Goal: Book appointment/travel/reservation

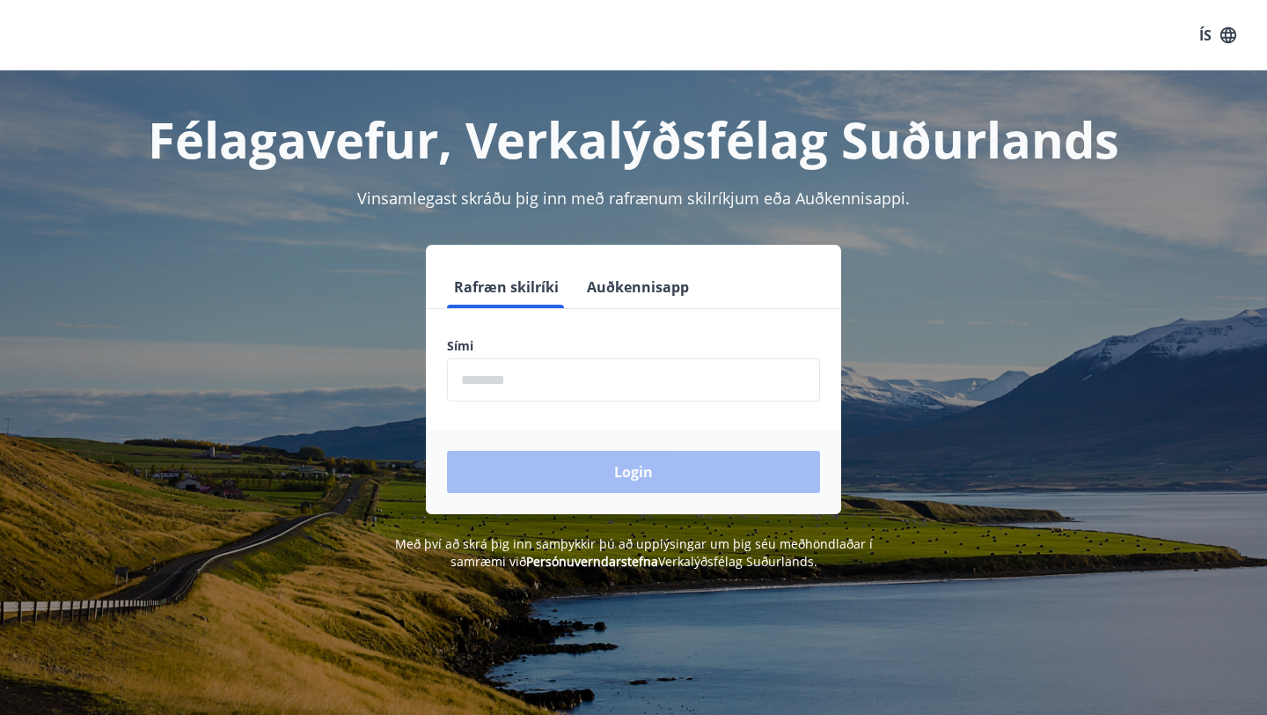
click at [533, 374] on input "phone" at bounding box center [633, 379] width 373 height 43
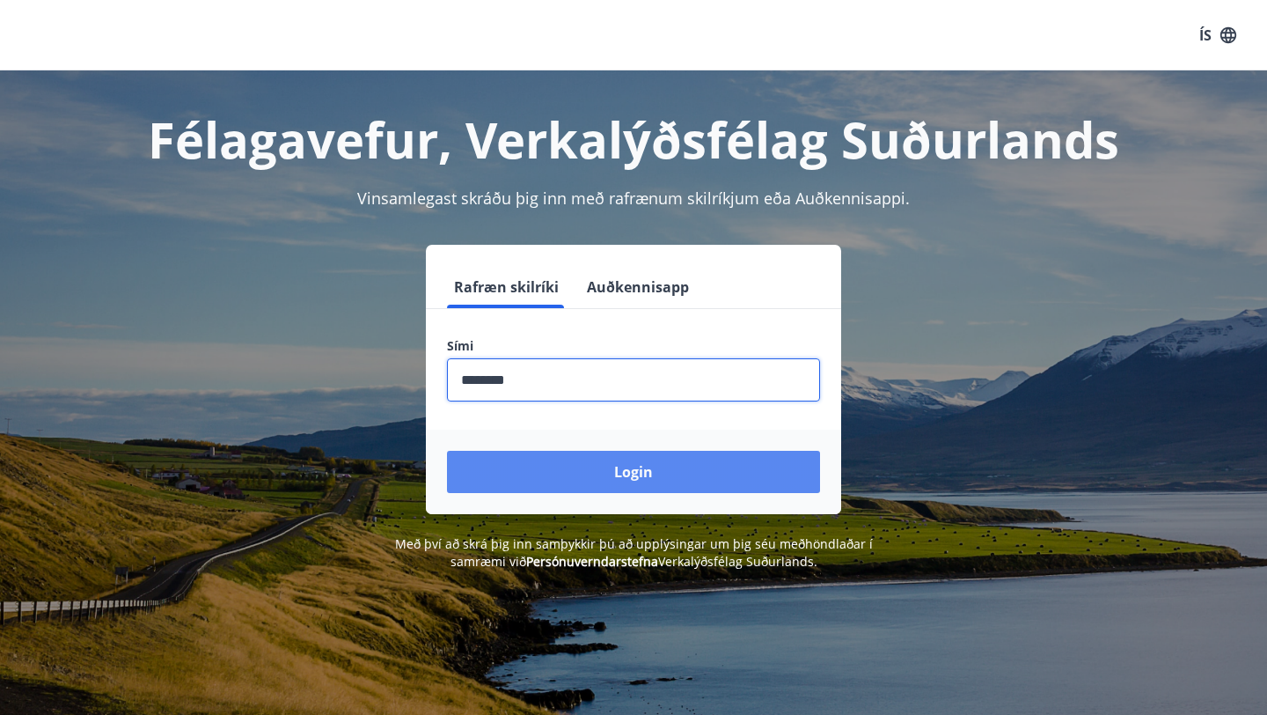
type input "********"
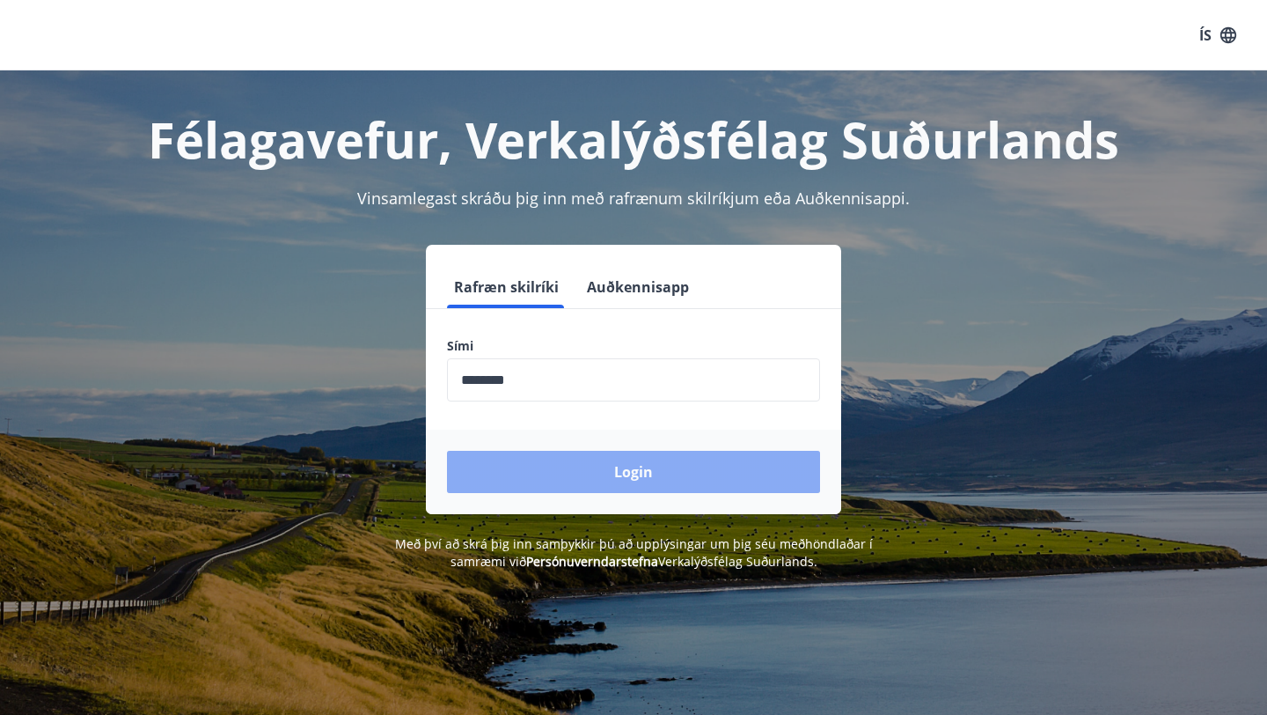
click at [555, 473] on button "Login" at bounding box center [633, 472] width 373 height 42
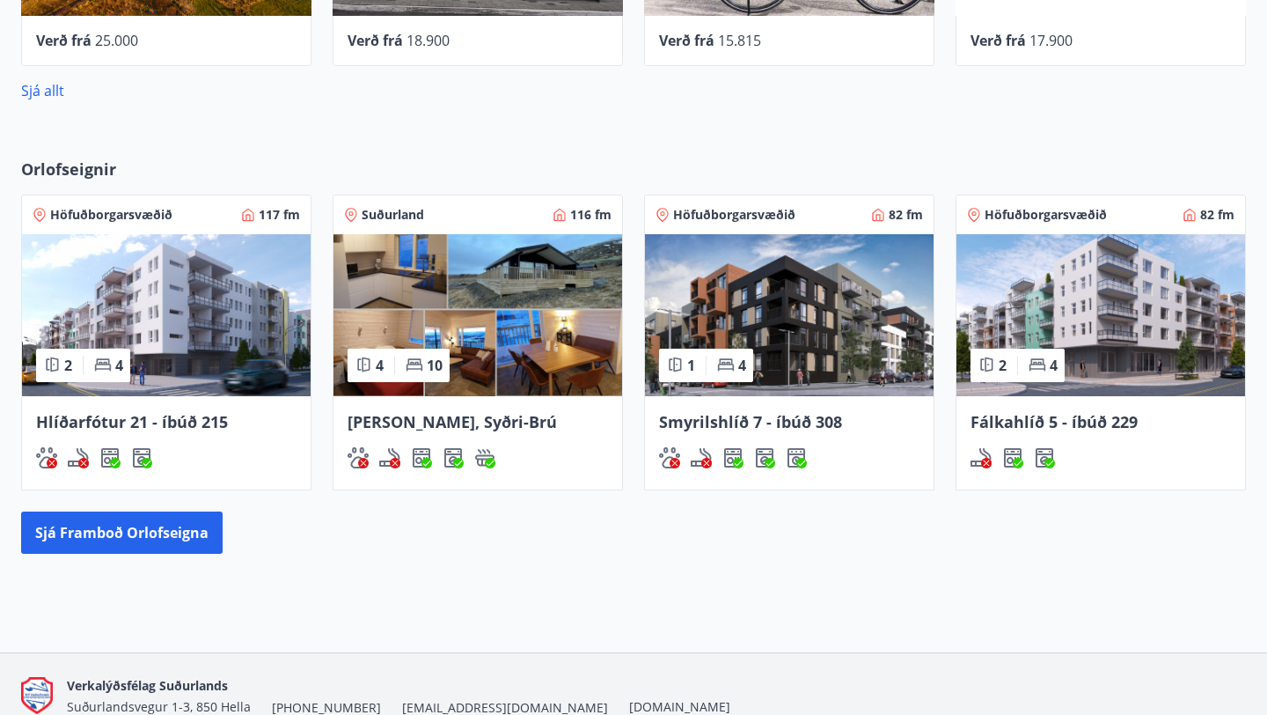
scroll to position [920, 0]
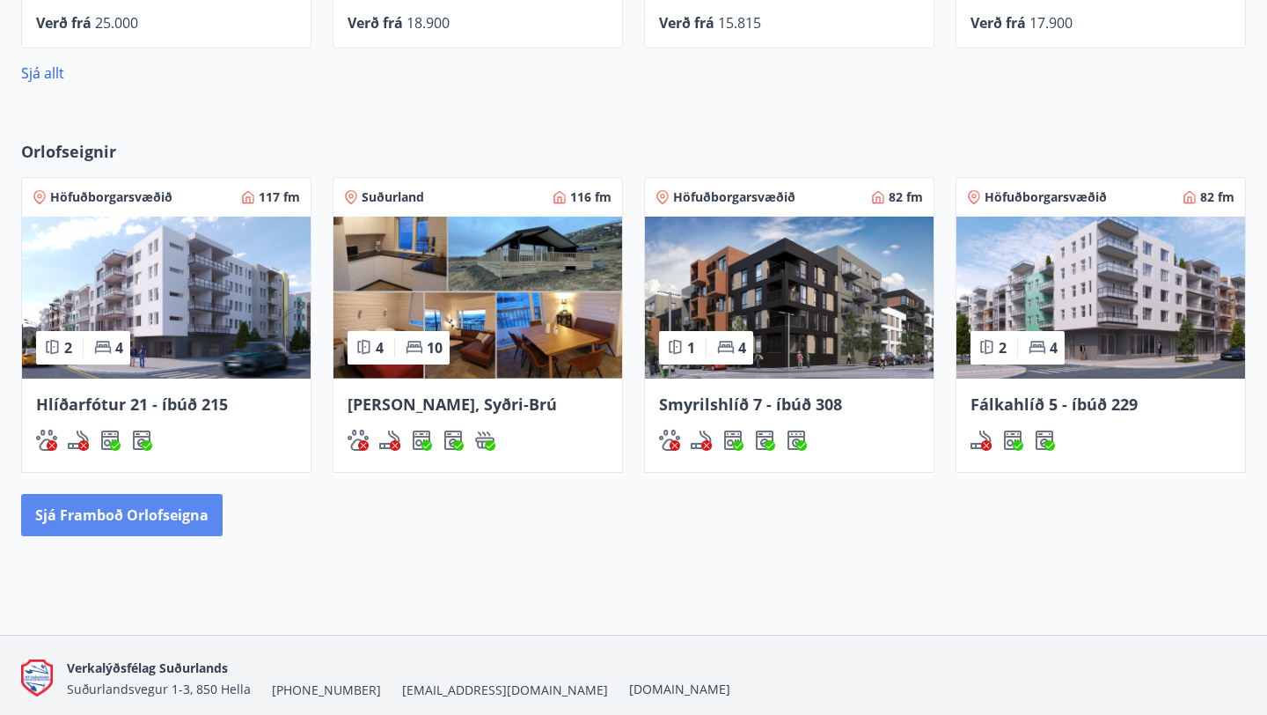
click at [166, 520] on button "Sjá framboð orlofseigna" at bounding box center [122, 515] width 202 height 42
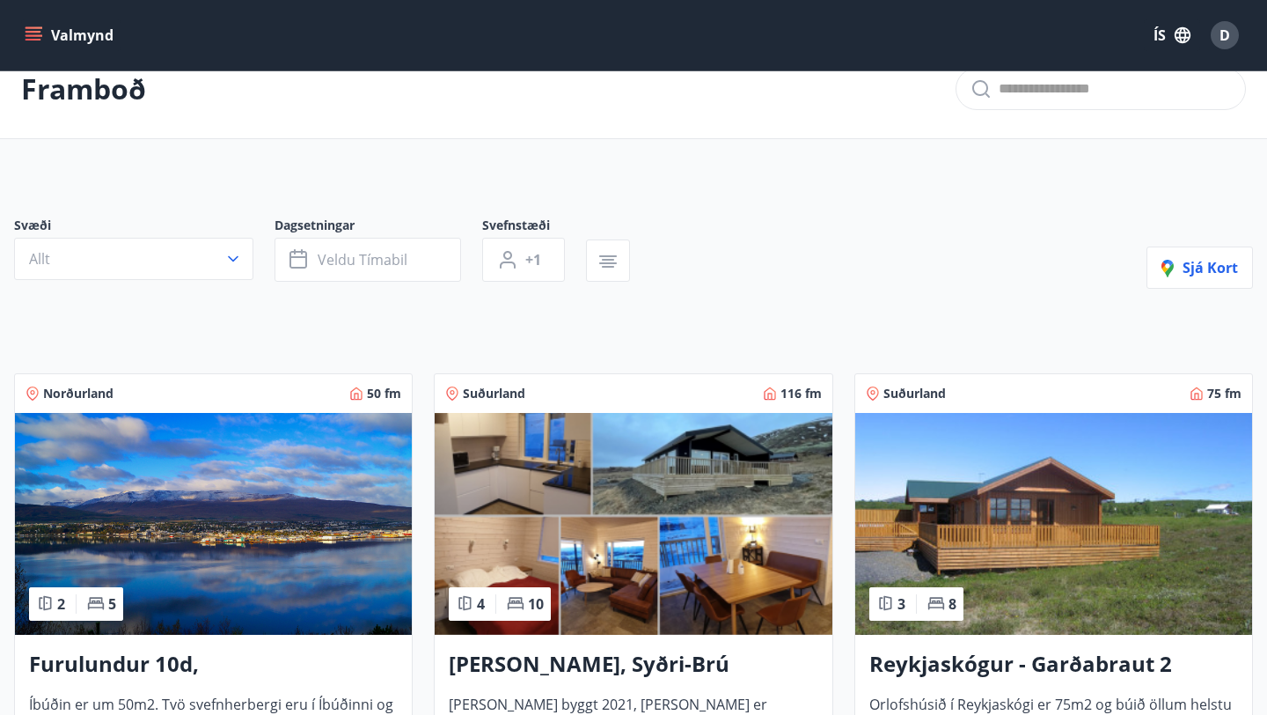
scroll to position [13, 0]
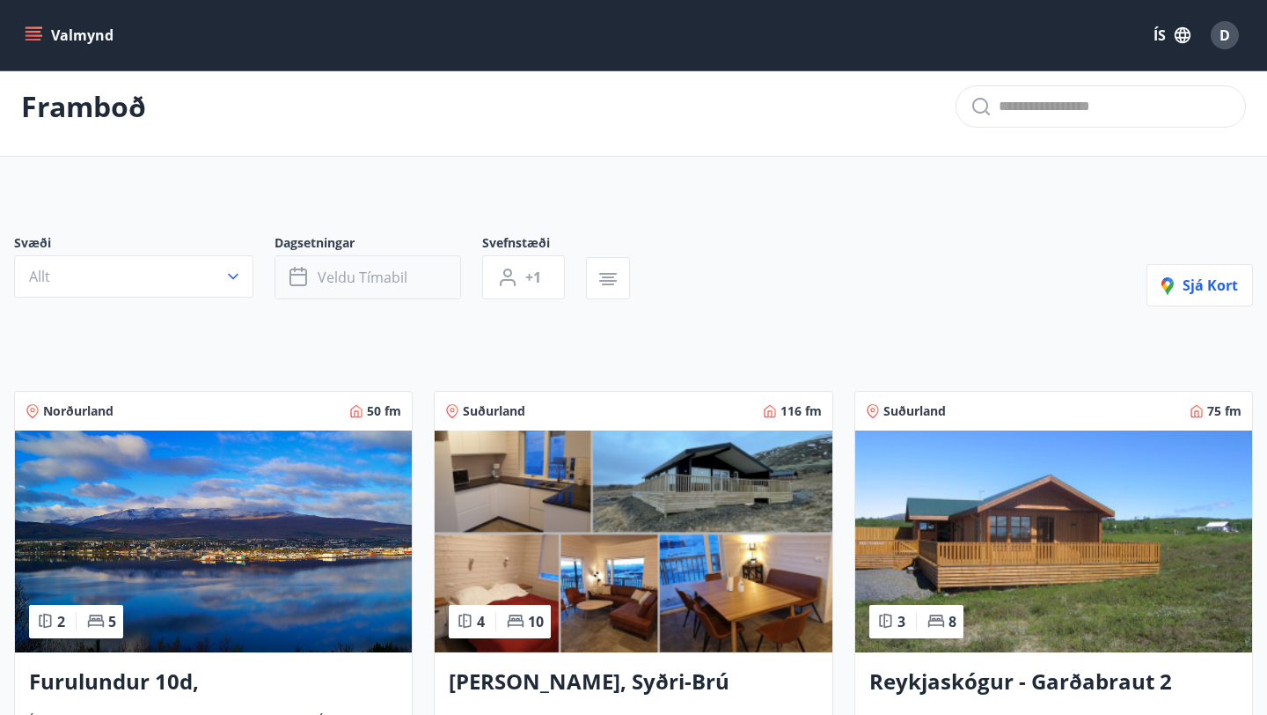
click at [340, 274] on span "Veldu tímabil" at bounding box center [363, 277] width 90 height 19
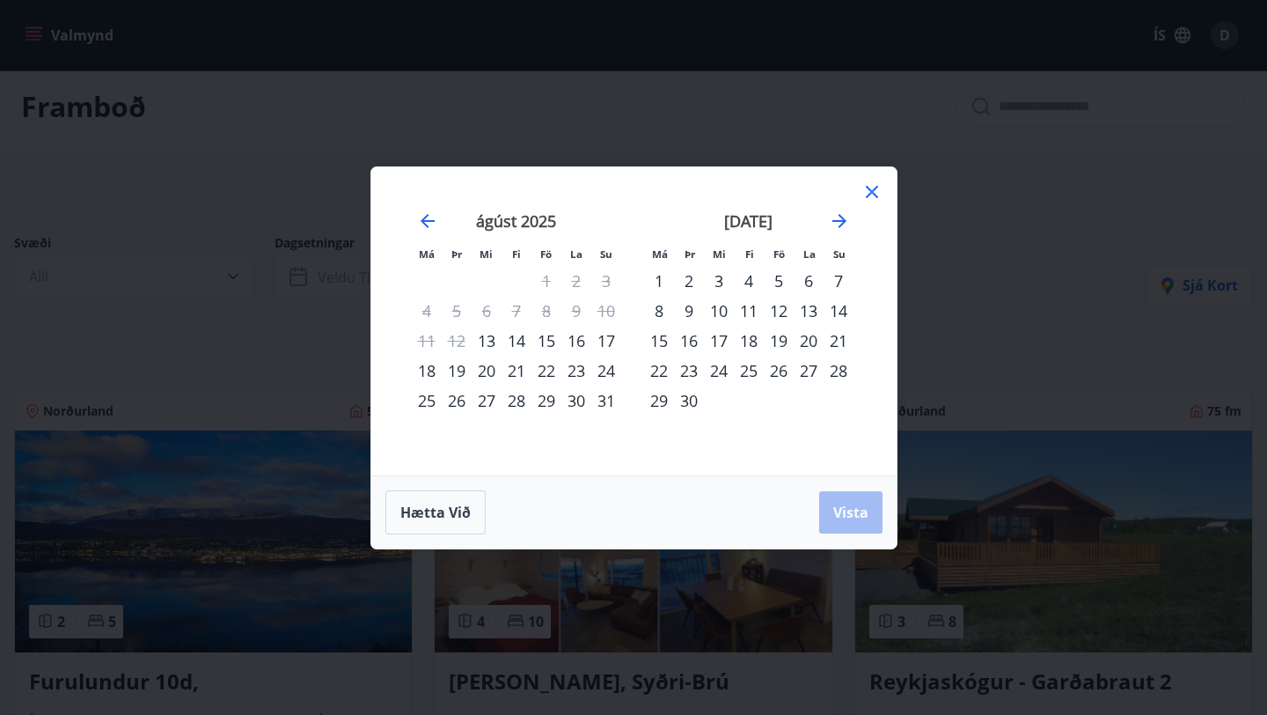
click at [606, 396] on div "31" at bounding box center [606, 400] width 30 height 30
click at [786, 280] on div "5" at bounding box center [779, 281] width 30 height 30
click at [840, 511] on span "Vista" at bounding box center [850, 512] width 35 height 19
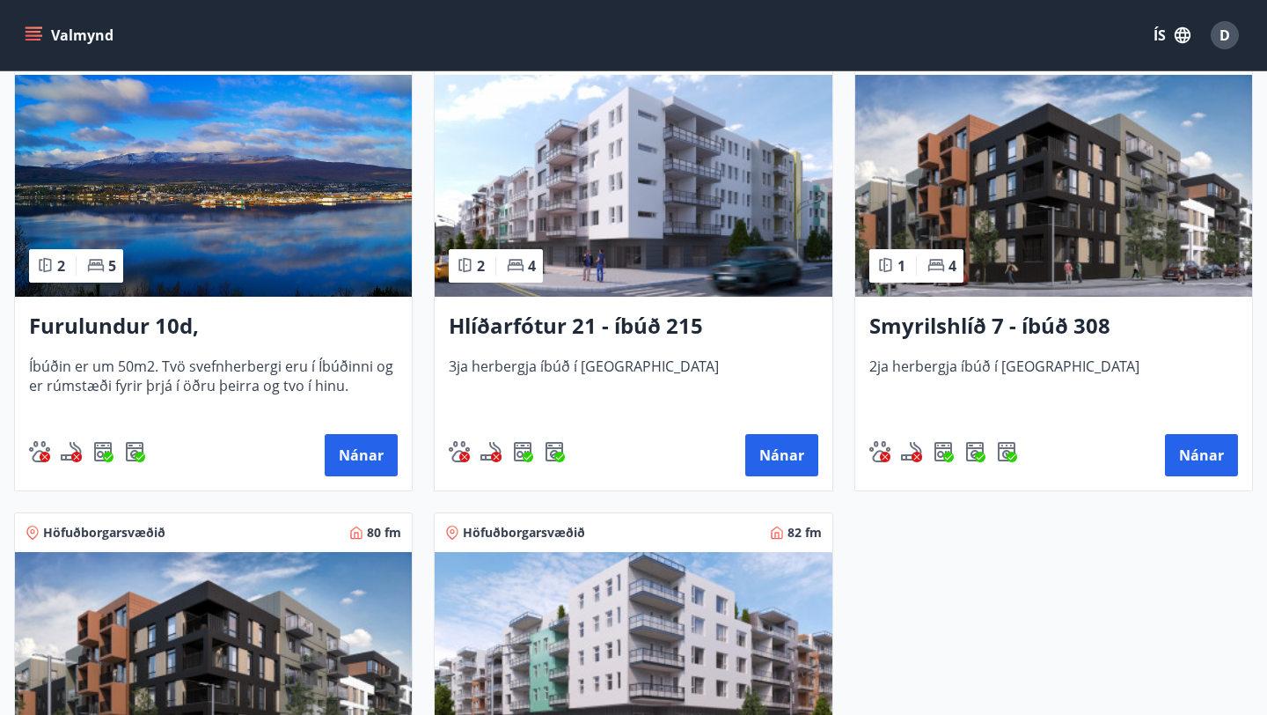
scroll to position [375, 0]
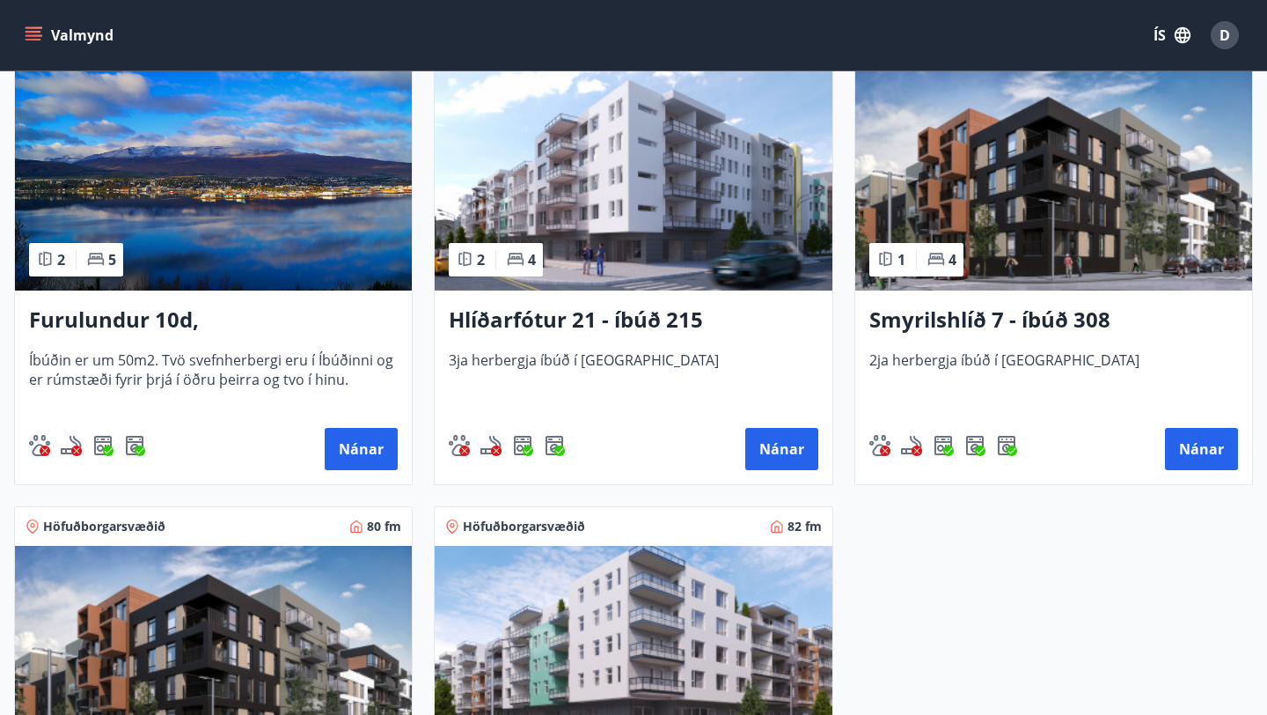
click at [230, 319] on h3 "Furulundur 10d, Akureyri" at bounding box center [213, 321] width 369 height 32
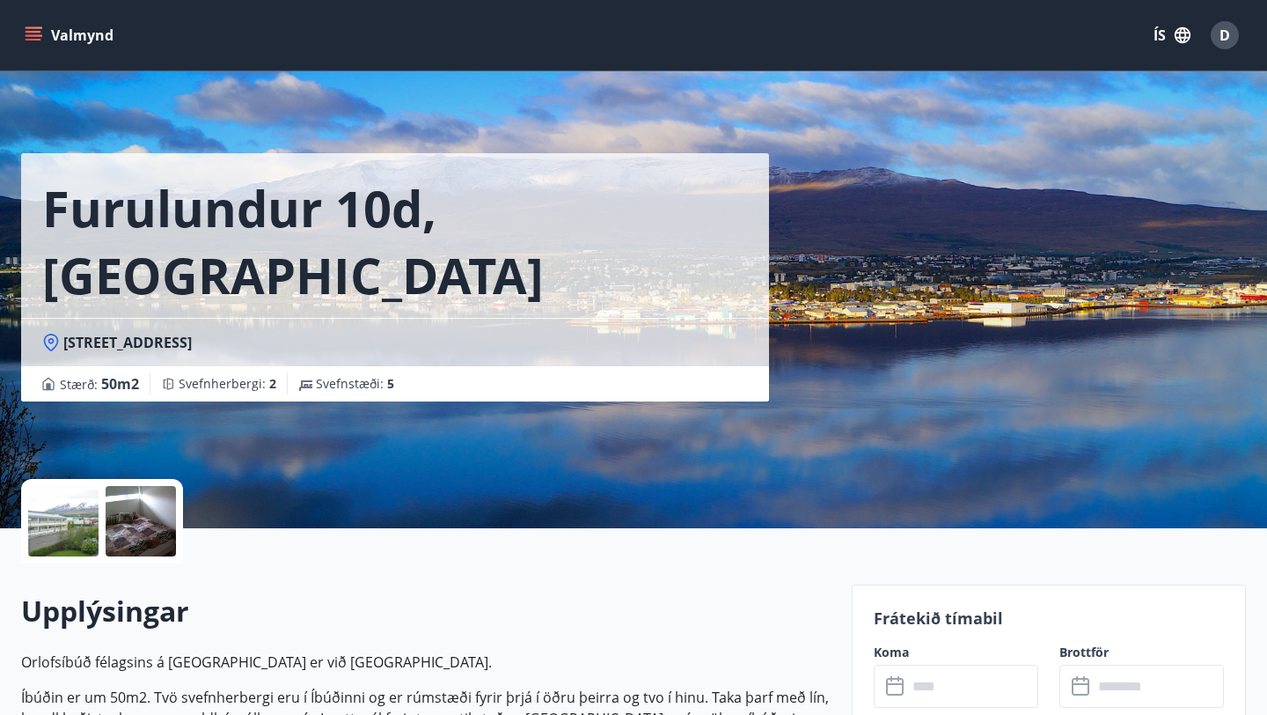
click at [912, 693] on input "text" at bounding box center [972, 685] width 131 height 43
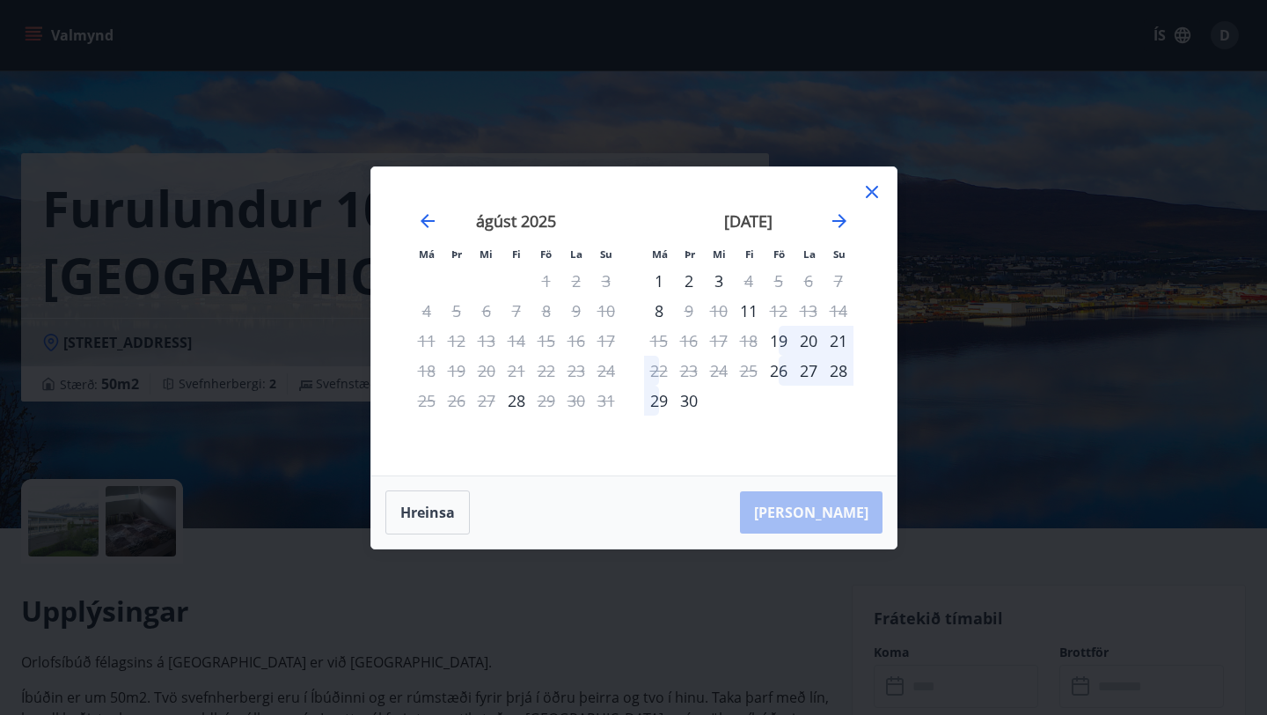
click at [873, 187] on icon at bounding box center [872, 191] width 21 height 21
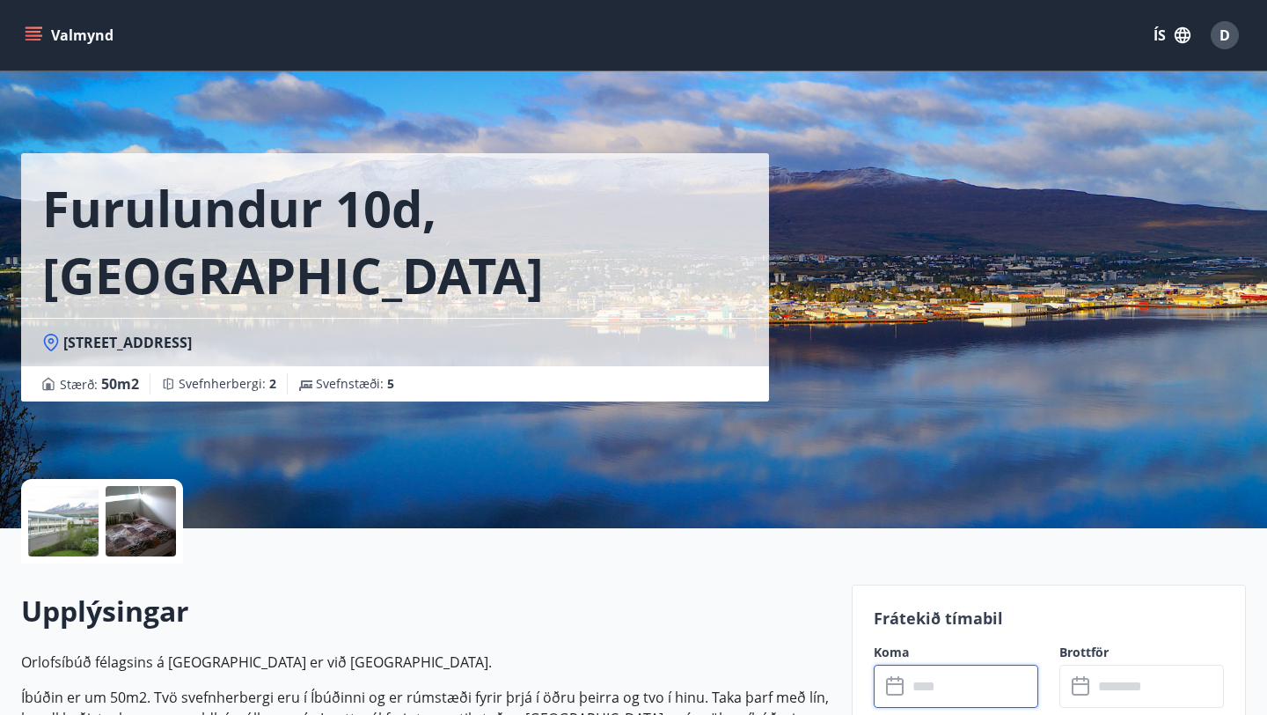
click at [37, 23] on button "Valmynd" at bounding box center [70, 35] width 99 height 32
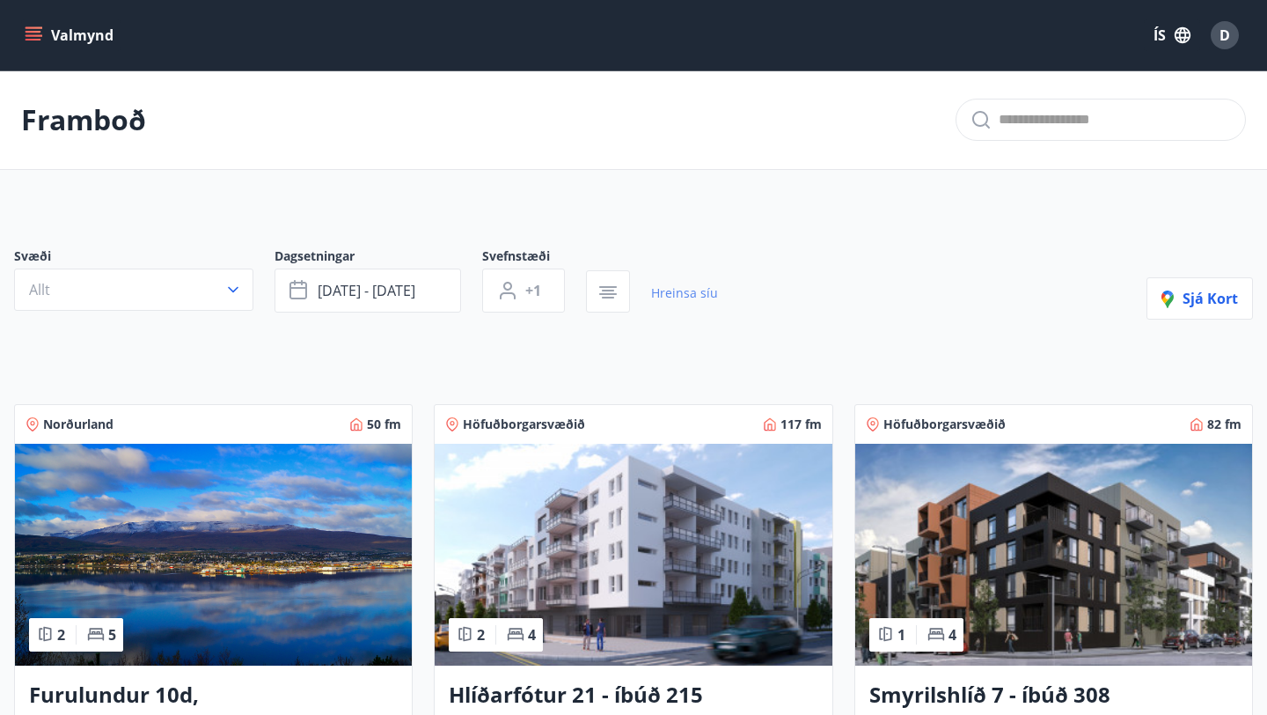
click at [686, 300] on link "Hreinsa síu" at bounding box center [684, 293] width 67 height 39
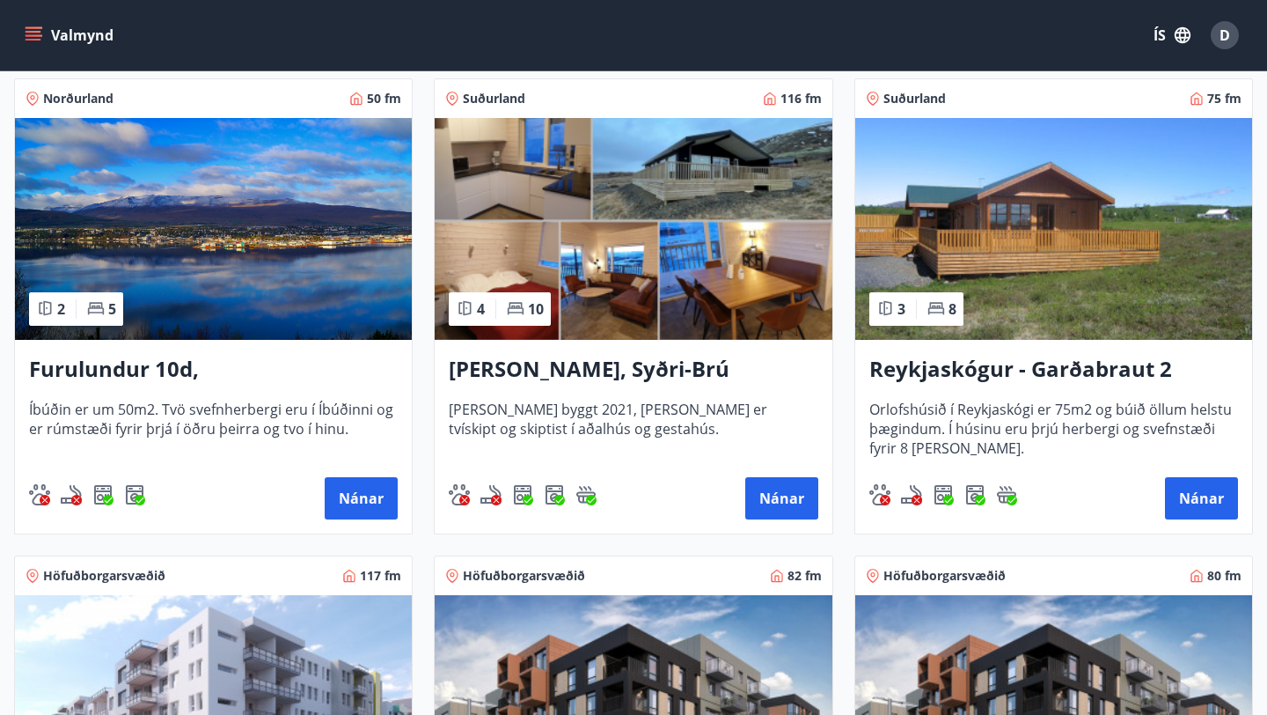
scroll to position [370, 0]
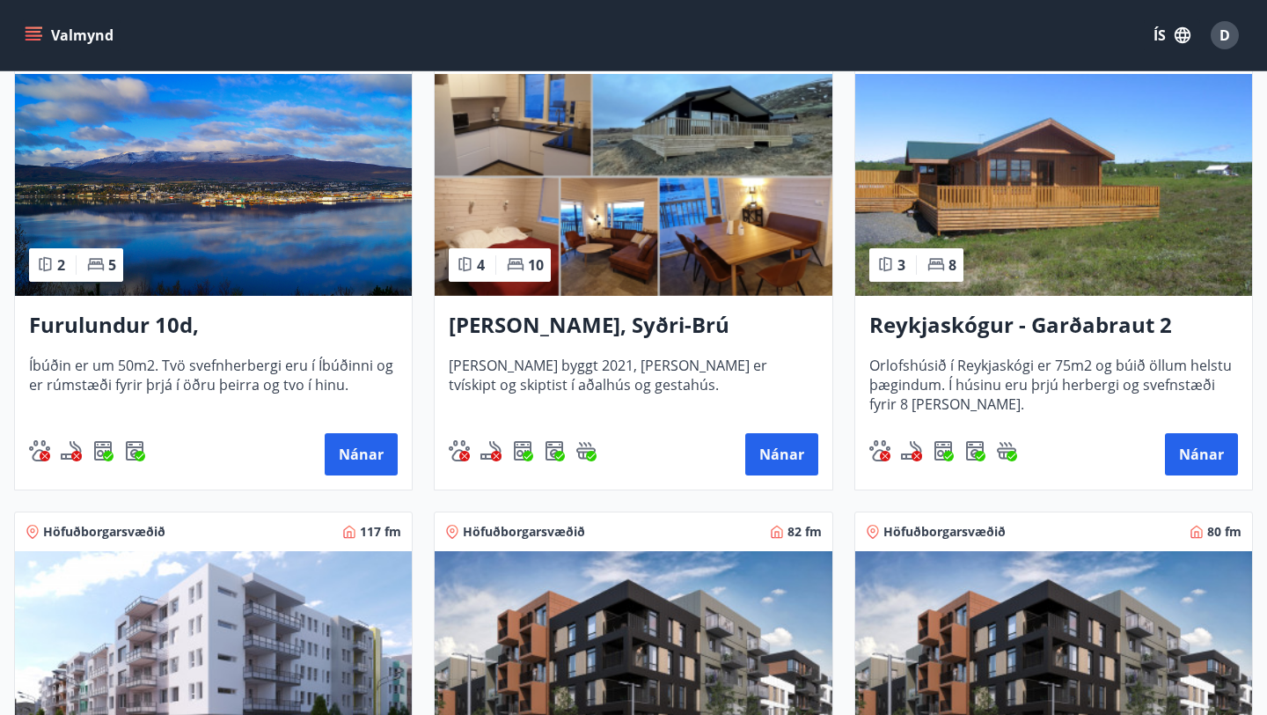
click at [202, 323] on h3 "Furulundur 10d, Akureyri" at bounding box center [213, 326] width 369 height 32
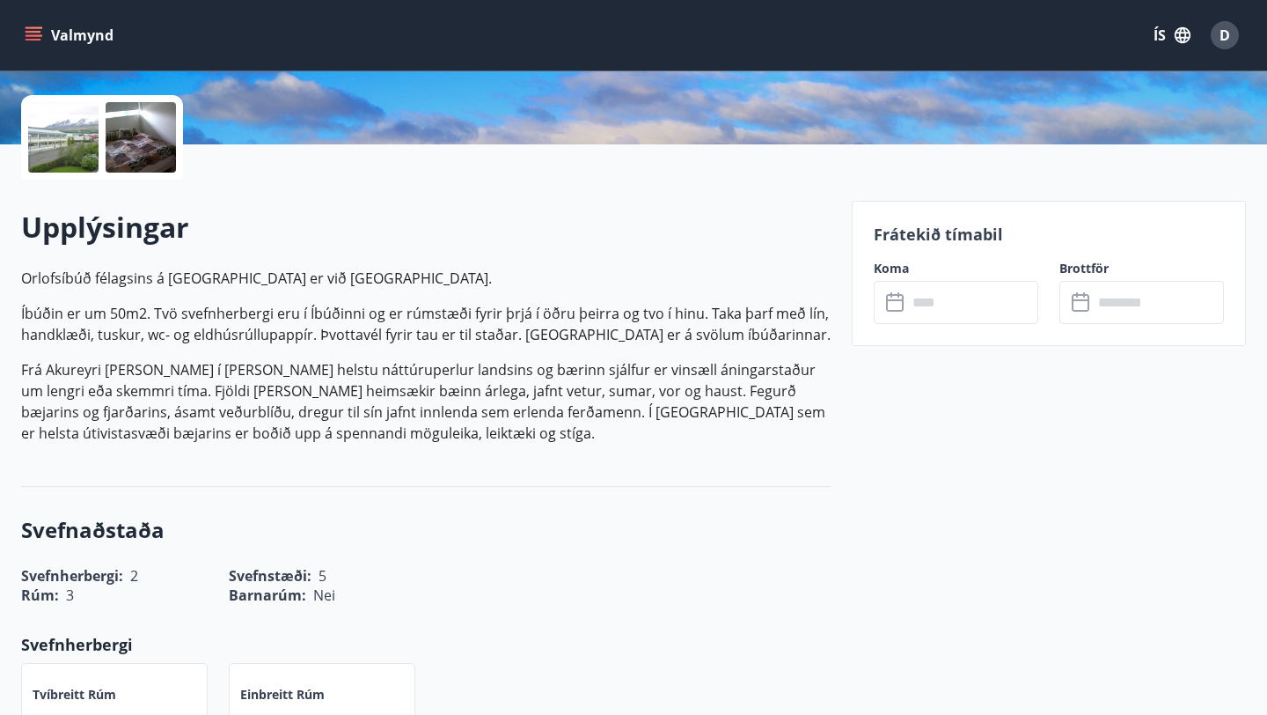
scroll to position [387, 0]
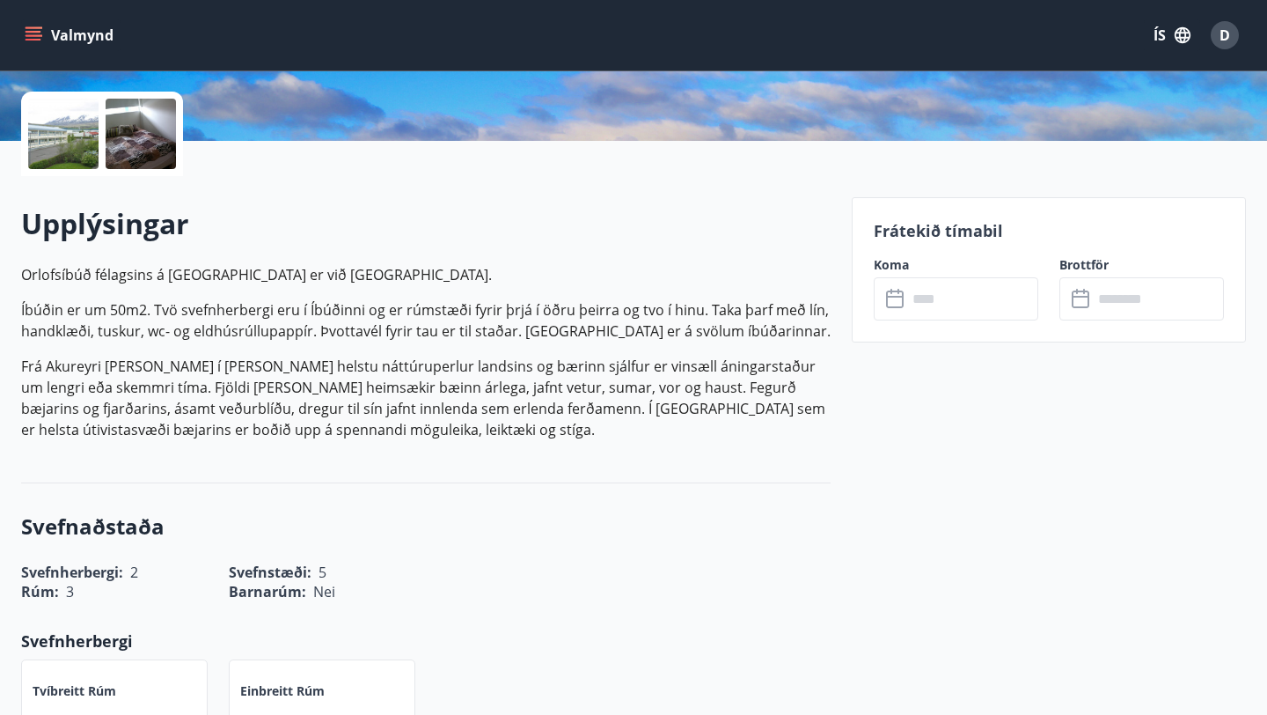
click at [894, 302] on icon at bounding box center [896, 299] width 21 height 21
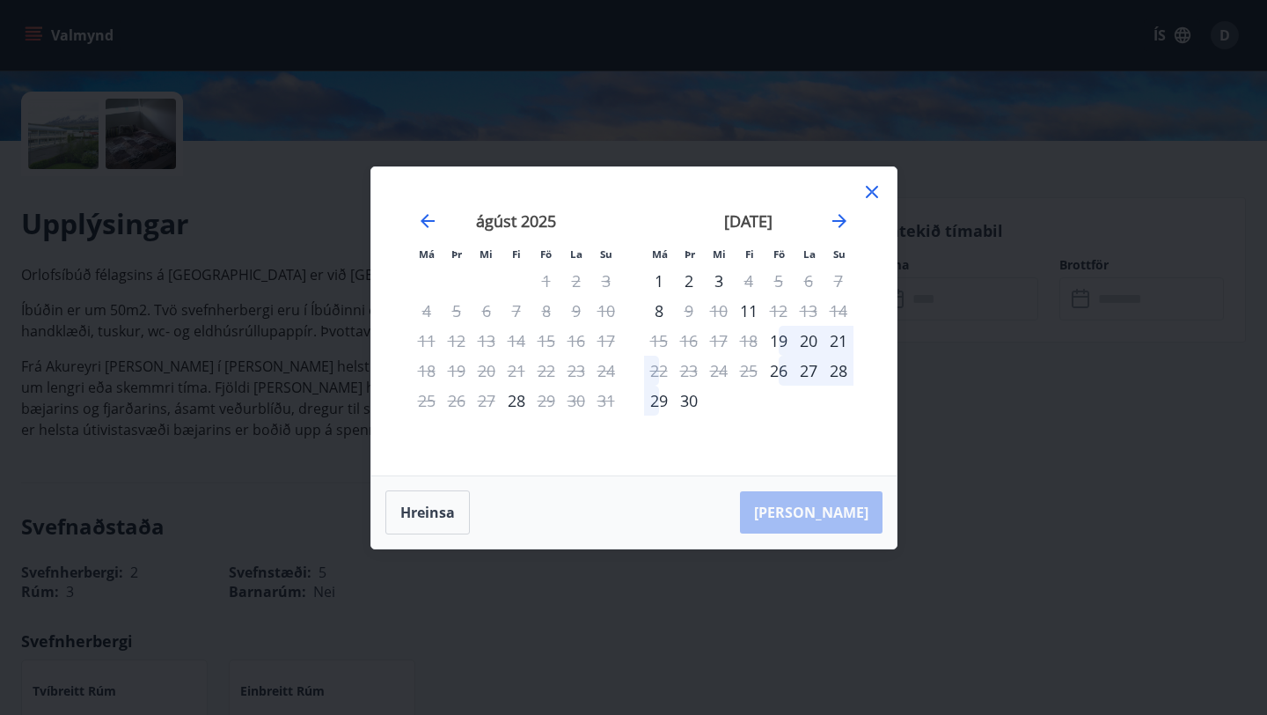
click at [602, 403] on div "31" at bounding box center [606, 400] width 30 height 30
click at [874, 185] on icon at bounding box center [872, 191] width 21 height 21
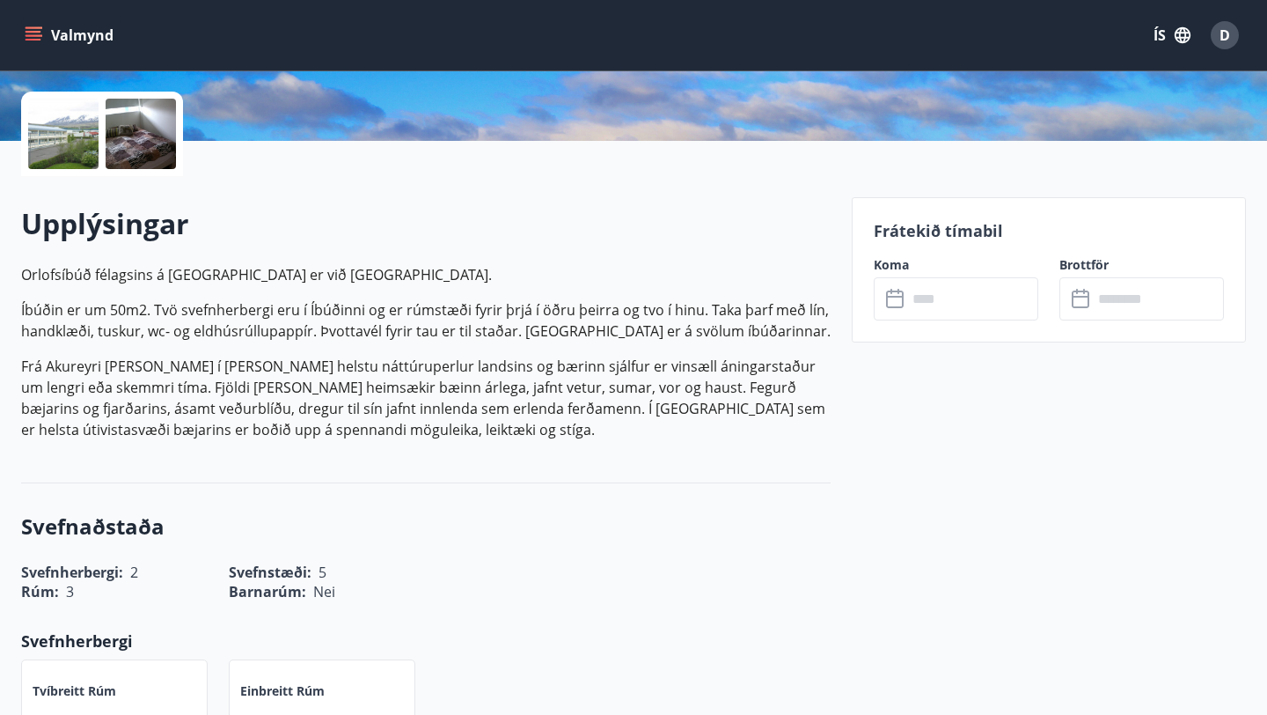
click at [990, 310] on input "text" at bounding box center [972, 298] width 131 height 43
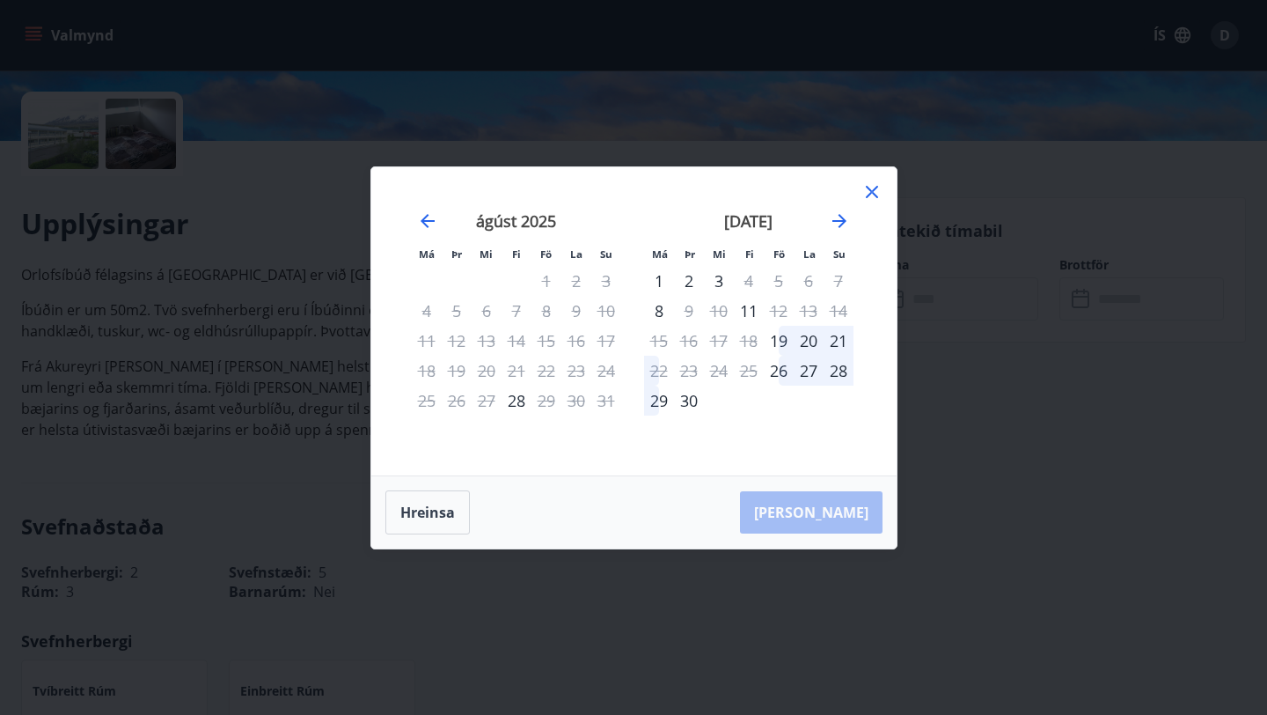
click at [873, 191] on icon at bounding box center [872, 191] width 21 height 21
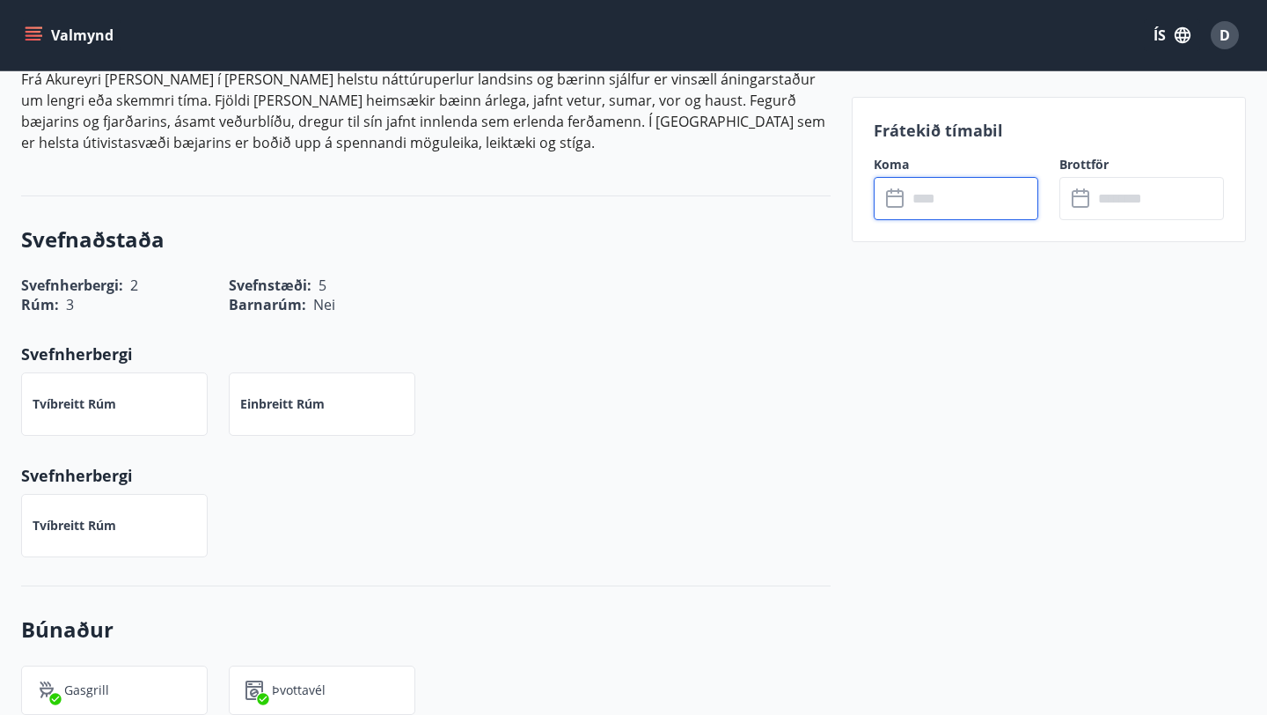
scroll to position [669, 0]
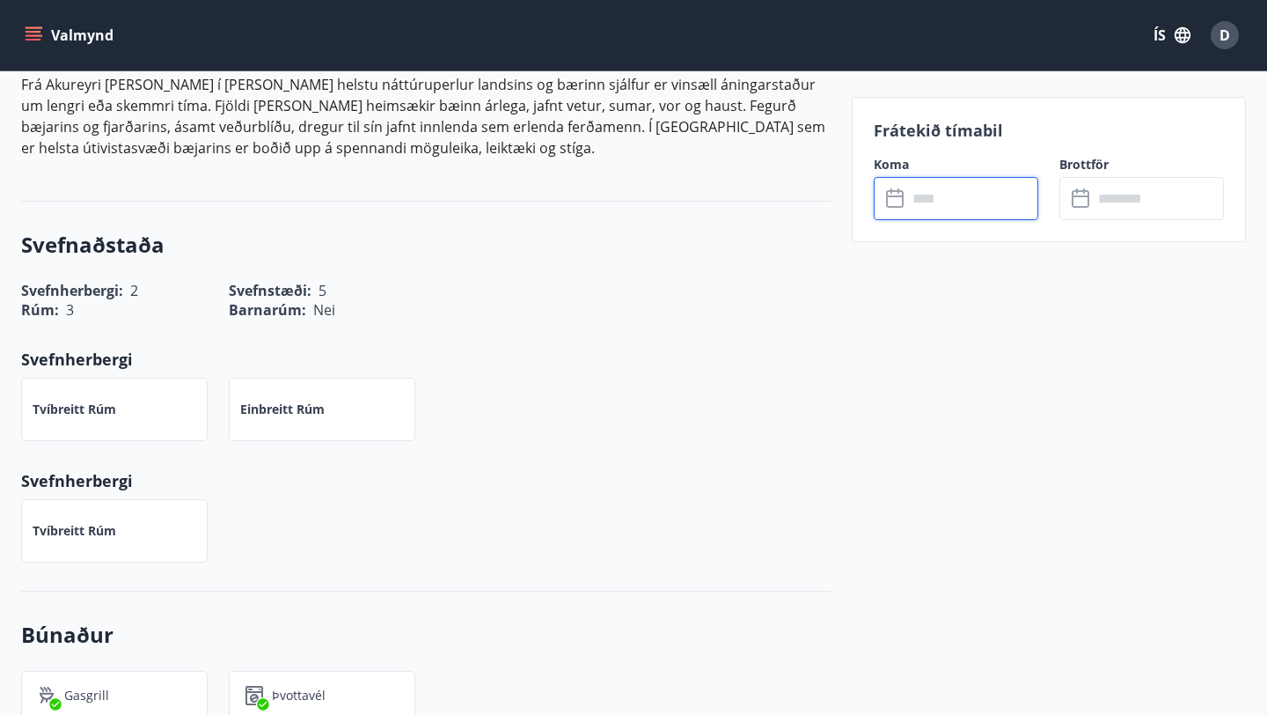
click at [891, 210] on div "​ ​" at bounding box center [956, 198] width 165 height 43
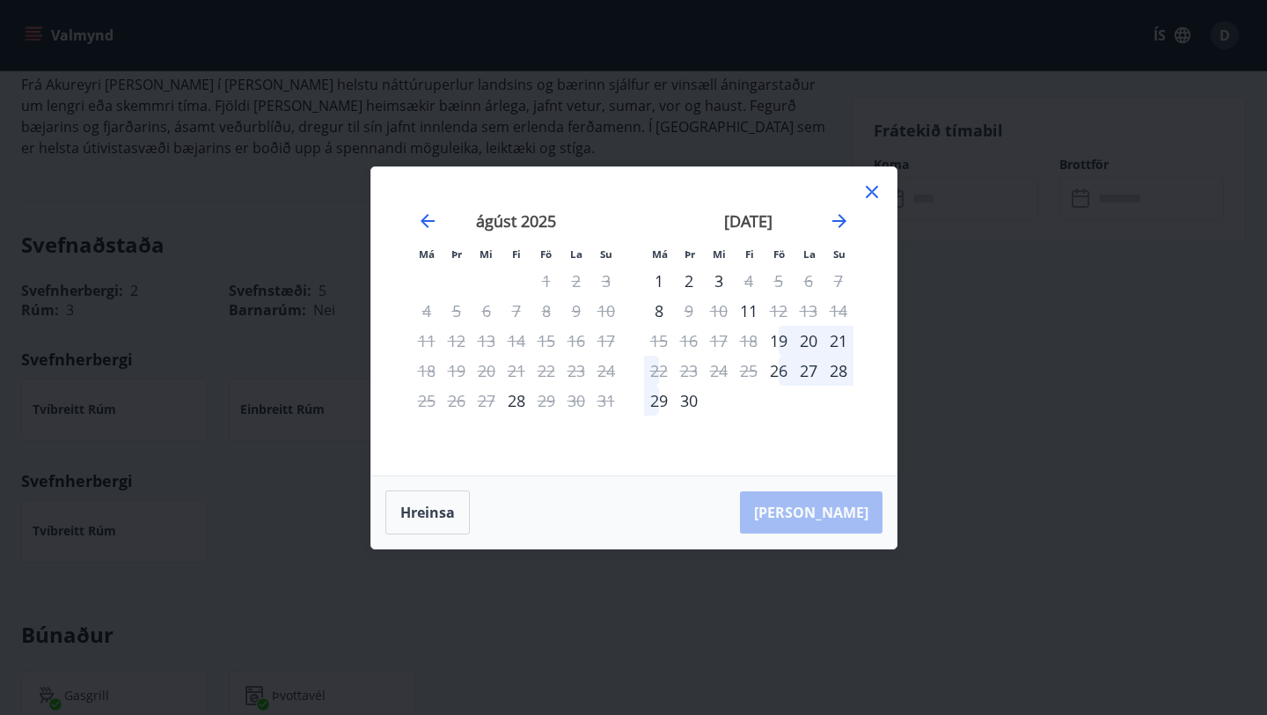
click at [878, 181] on icon at bounding box center [872, 191] width 21 height 21
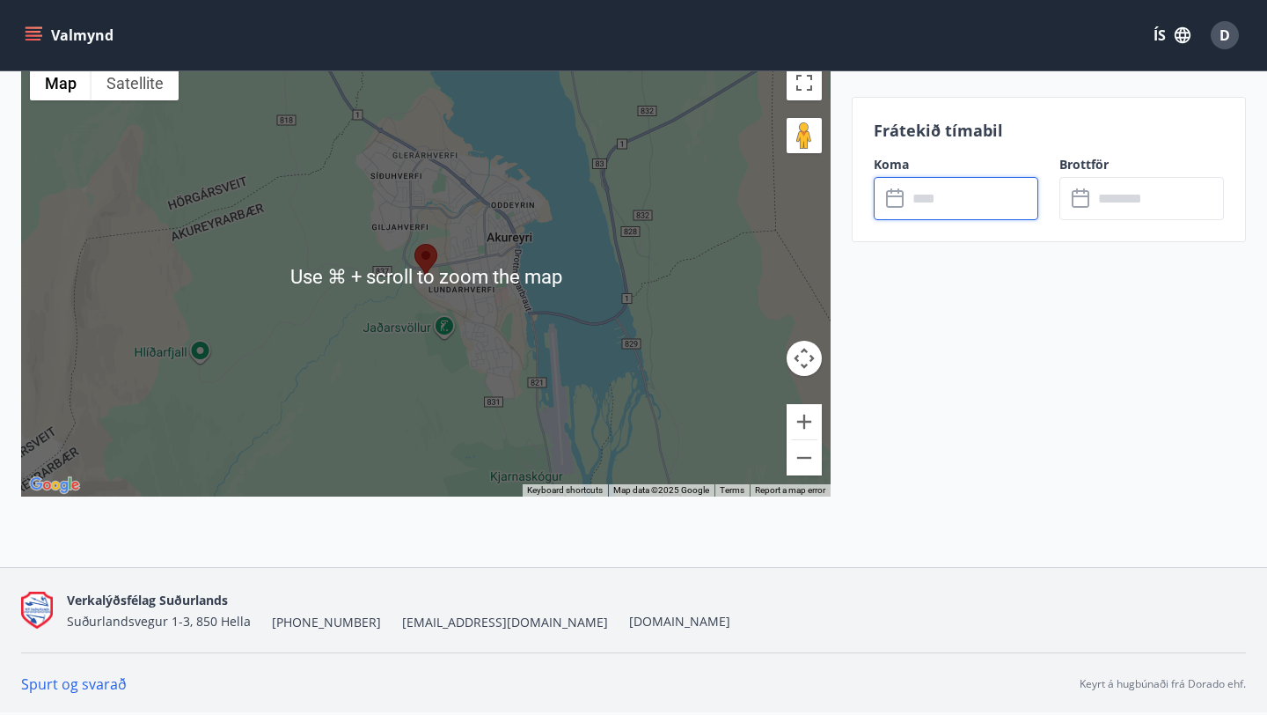
scroll to position [0, 0]
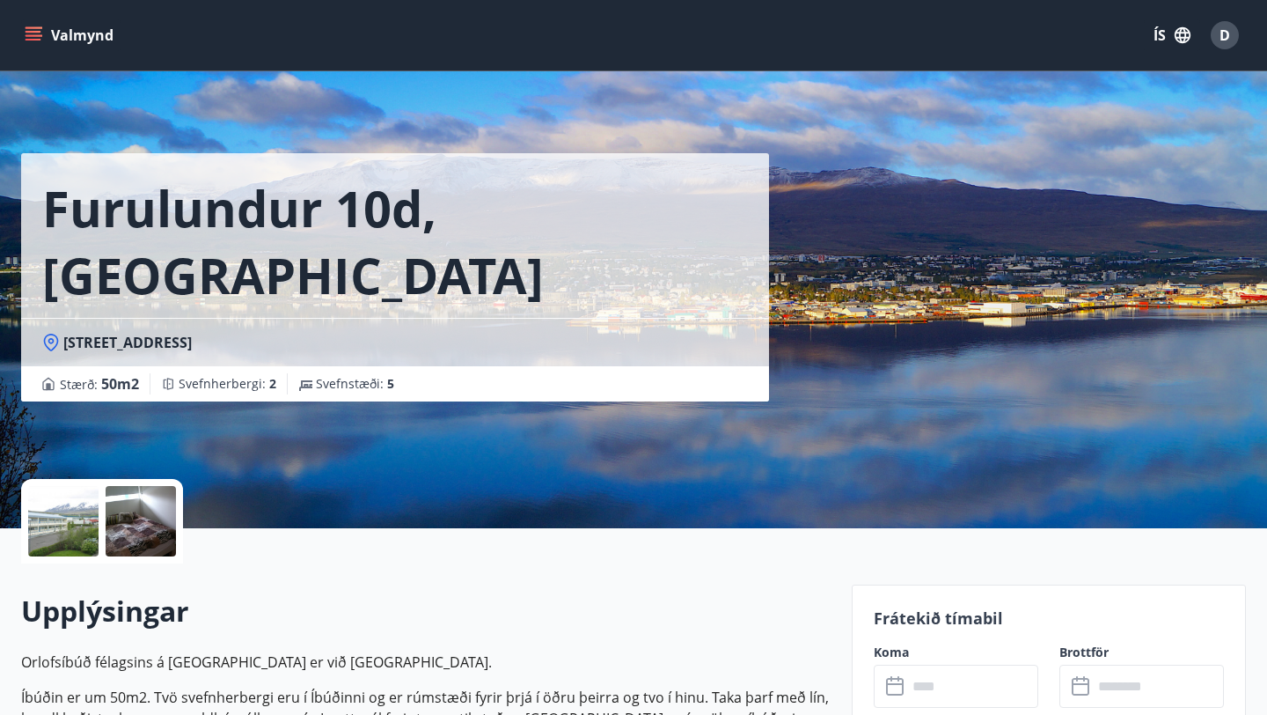
click at [21, 28] on button "Valmynd" at bounding box center [70, 35] width 99 height 32
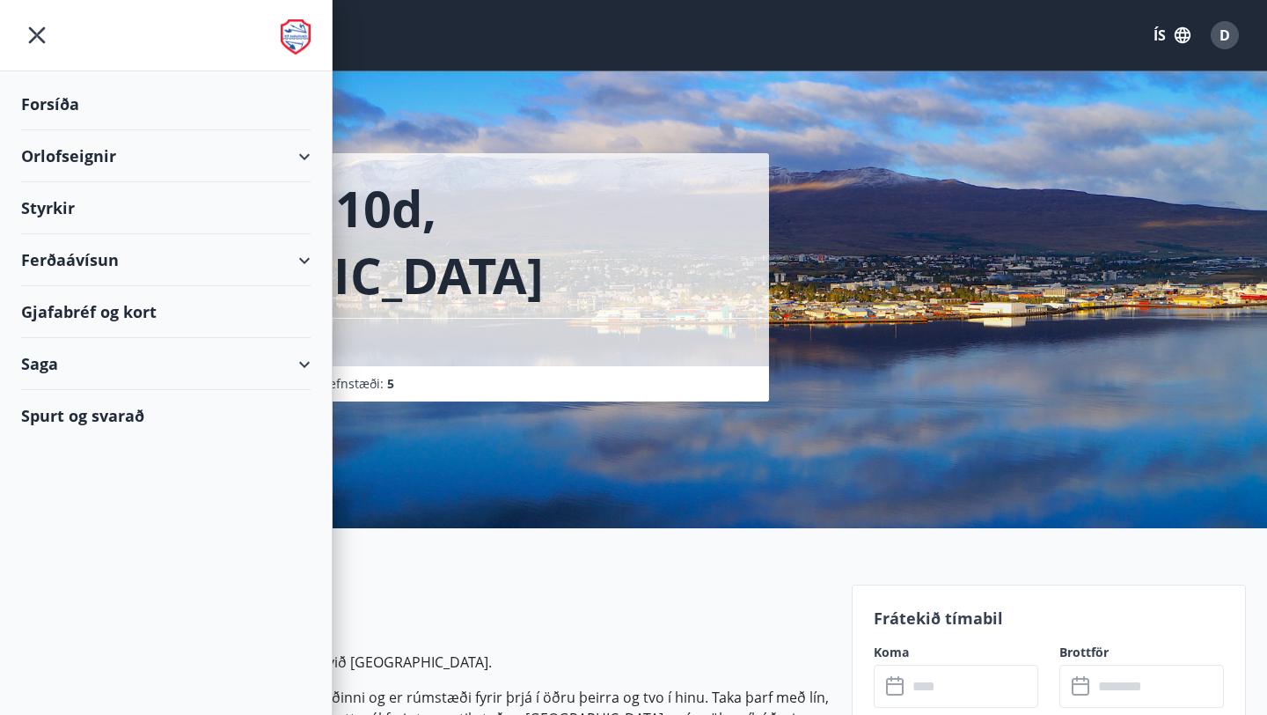
click at [220, 158] on div "Orlofseignir" at bounding box center [166, 156] width 290 height 52
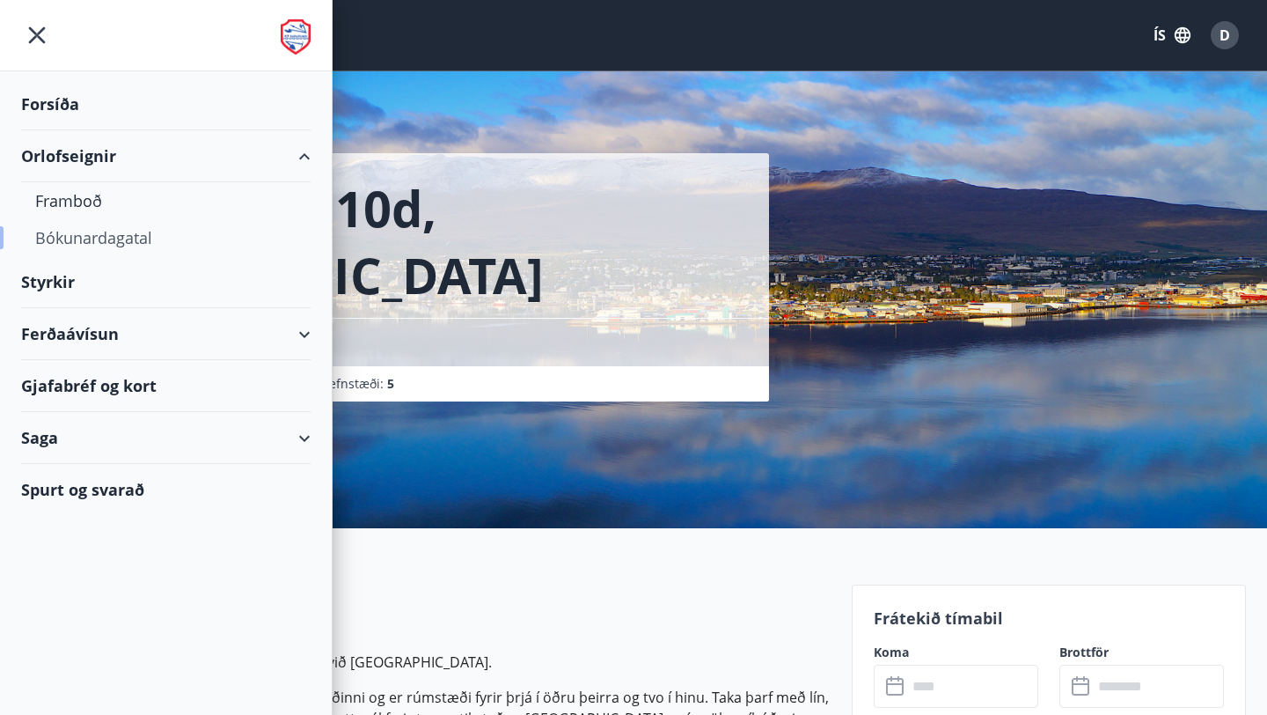
click at [95, 234] on div "Bókunardagatal" at bounding box center [165, 237] width 261 height 37
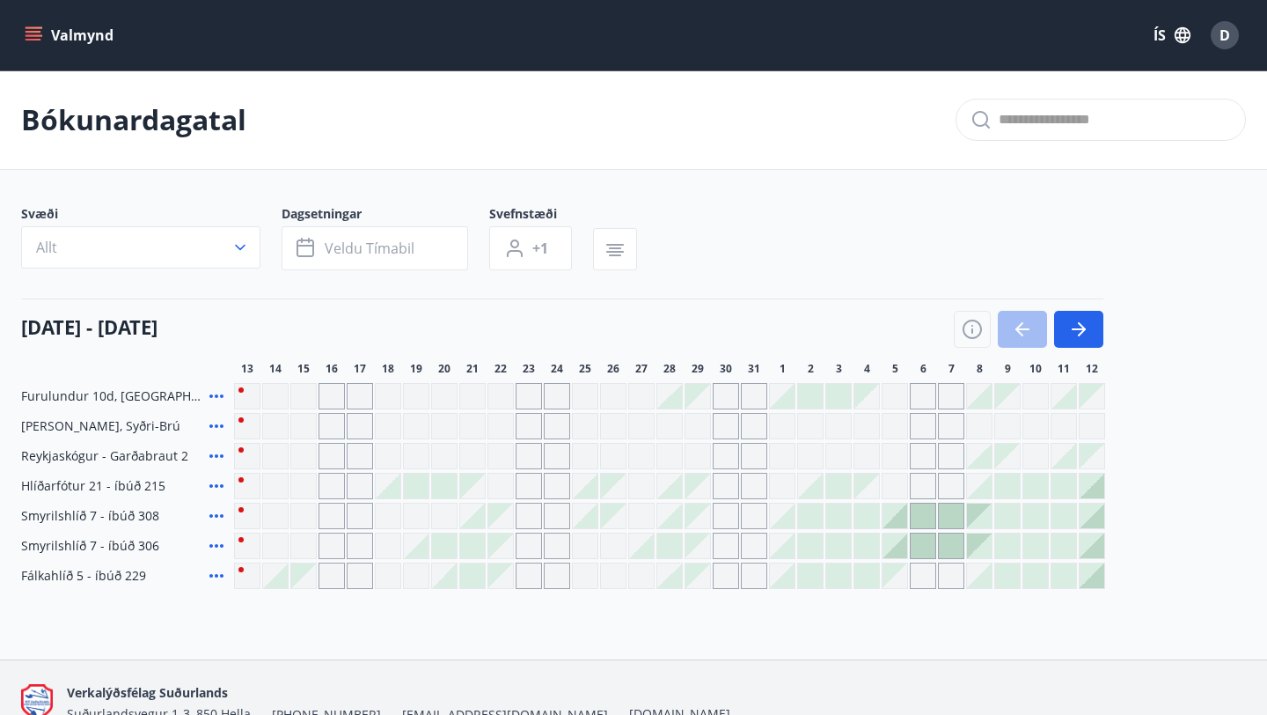
scroll to position [92, 0]
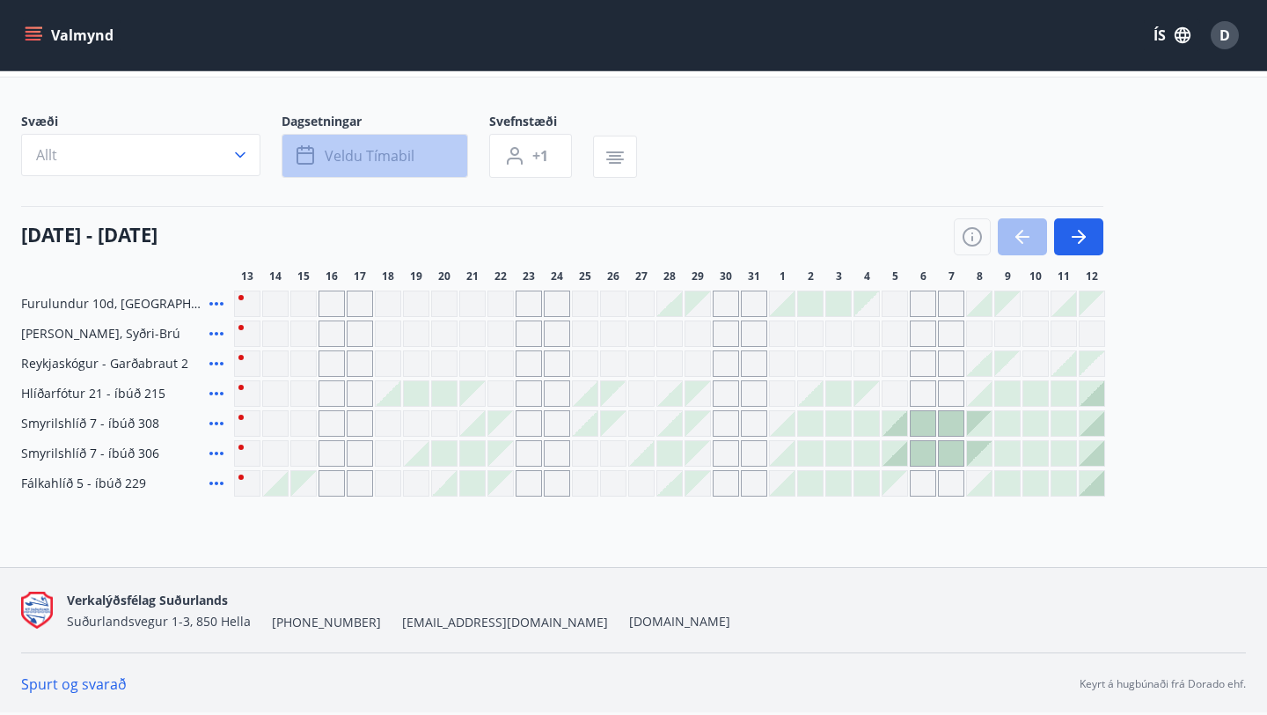
click at [358, 155] on span "Veldu tímabil" at bounding box center [370, 155] width 90 height 19
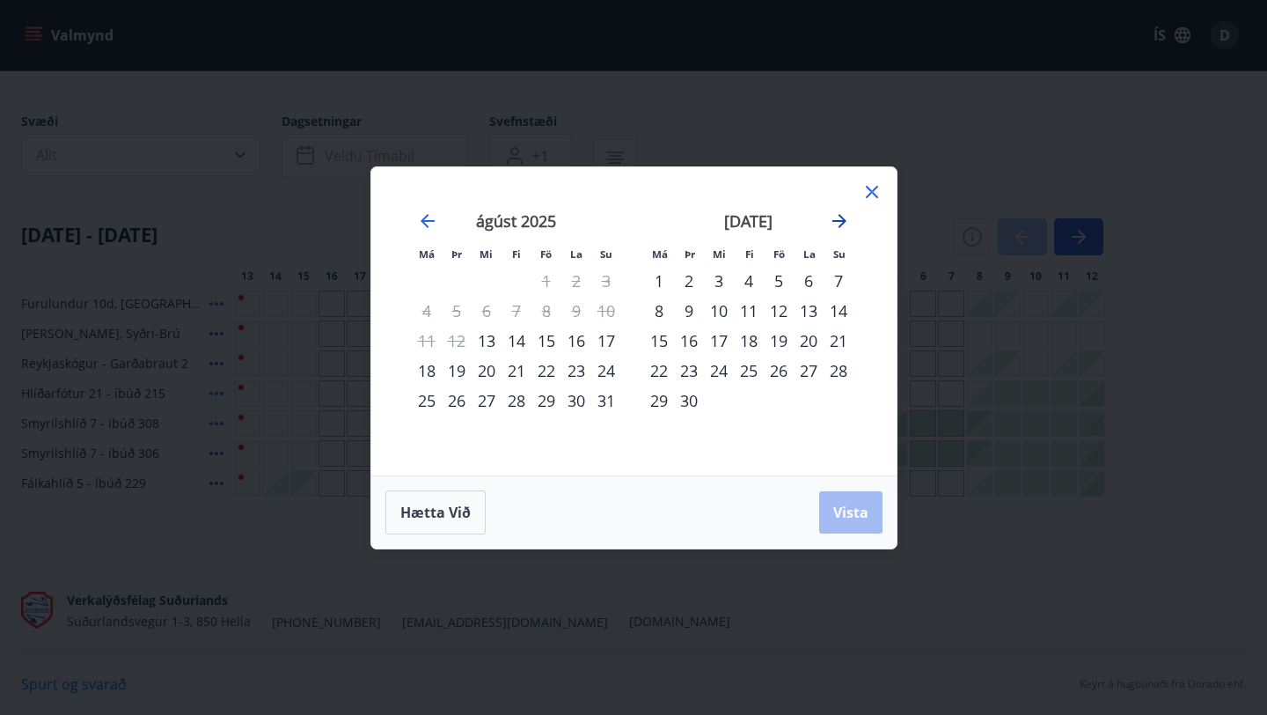
click at [840, 222] on icon "Move forward to switch to the next month." at bounding box center [839, 220] width 21 height 21
click at [837, 339] on div "19" at bounding box center [839, 341] width 30 height 30
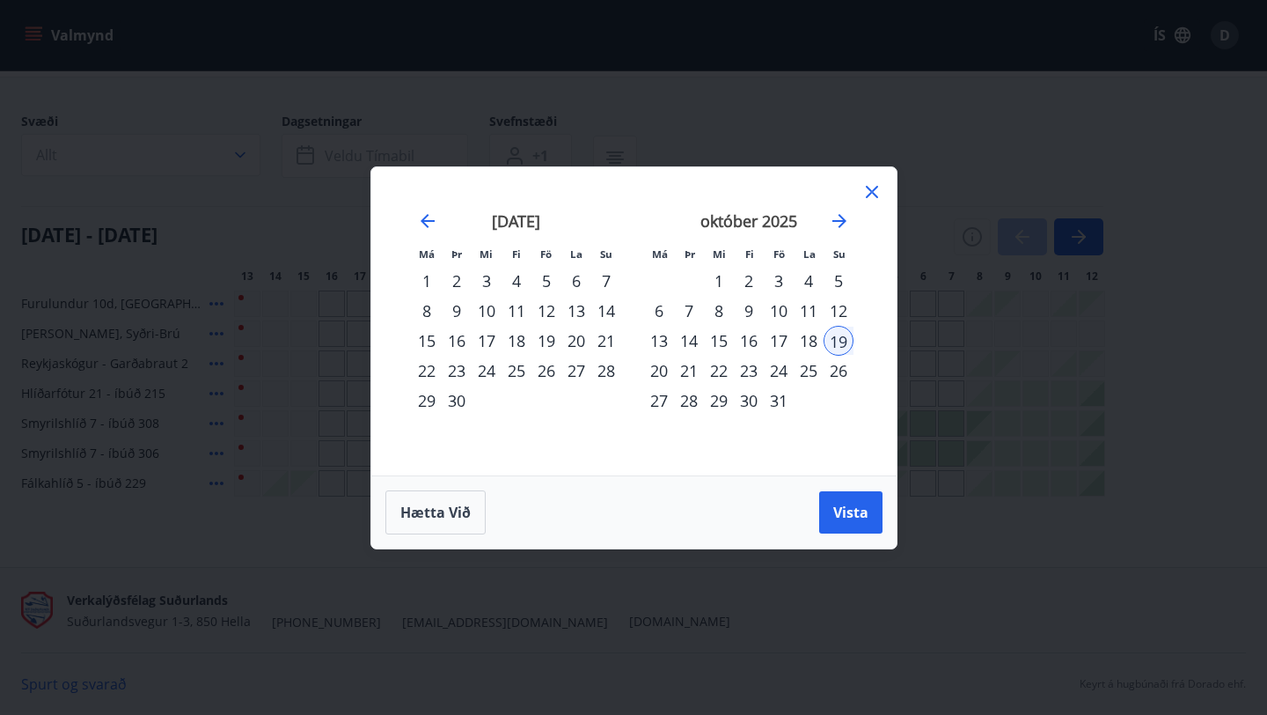
click at [780, 369] on div "24" at bounding box center [779, 371] width 30 height 30
click at [852, 522] on button "Vista" at bounding box center [850, 512] width 63 height 42
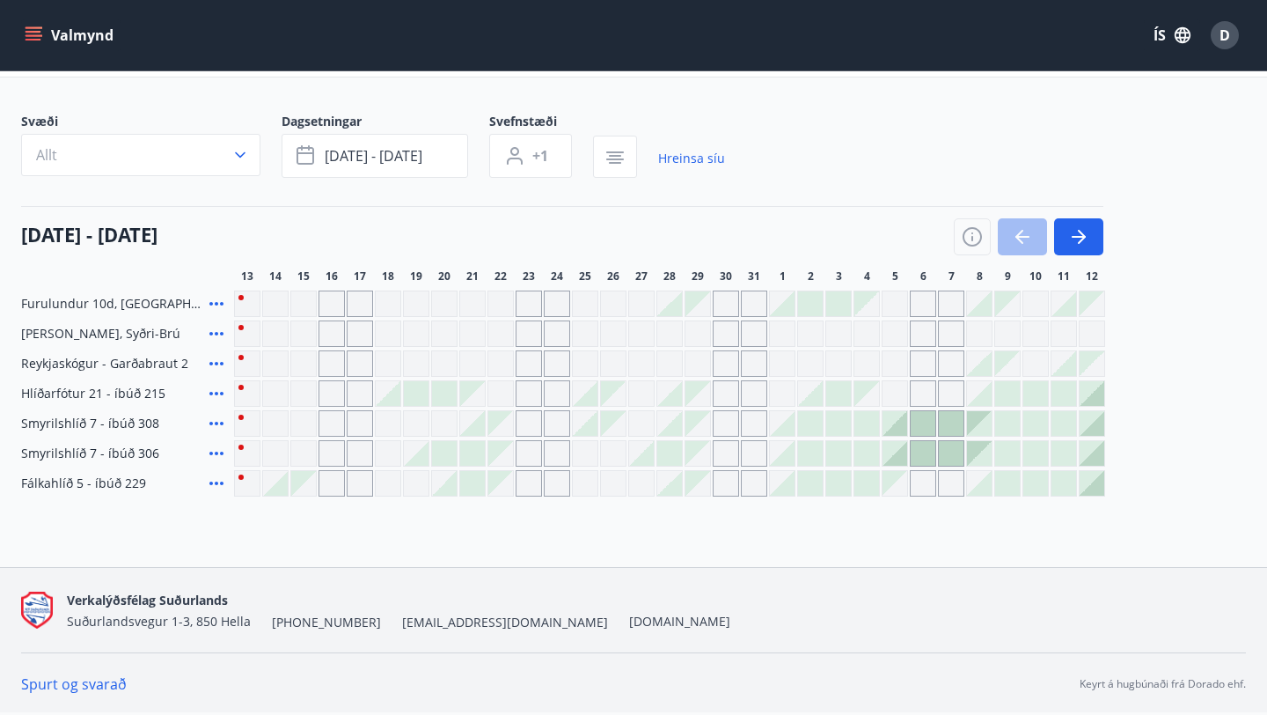
scroll to position [62, 0]
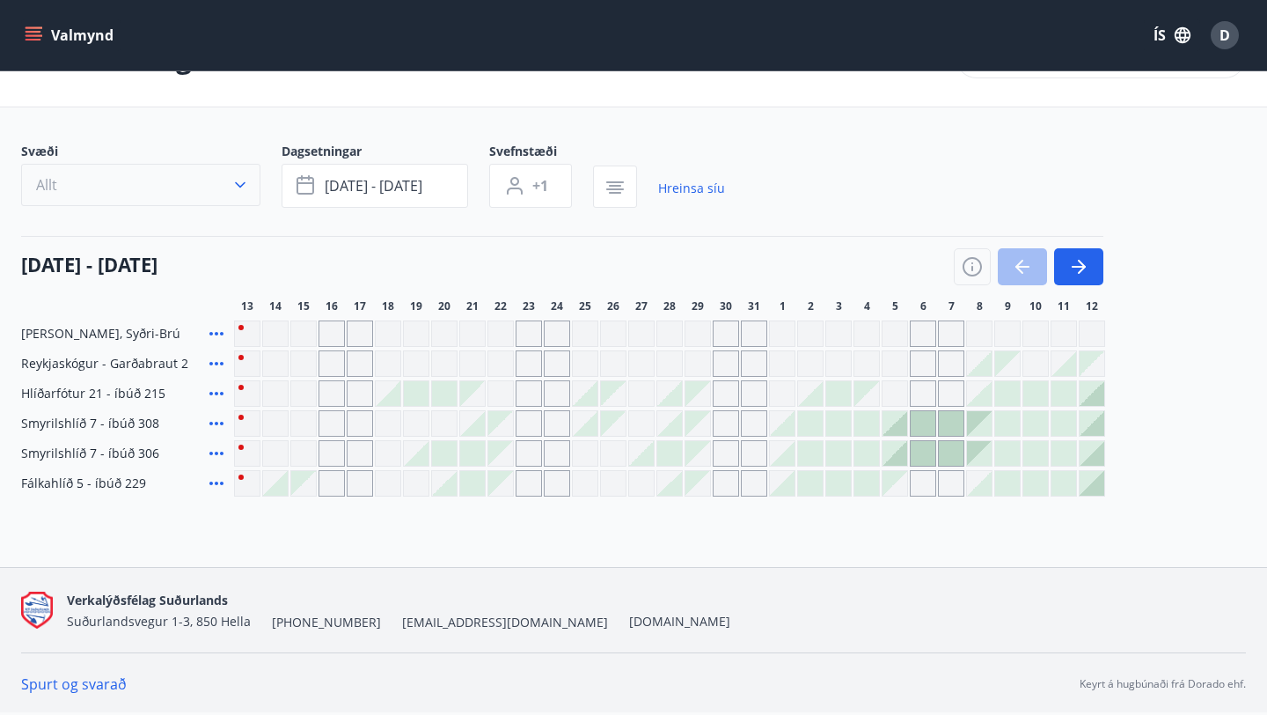
click at [244, 187] on icon "button" at bounding box center [240, 185] width 18 height 18
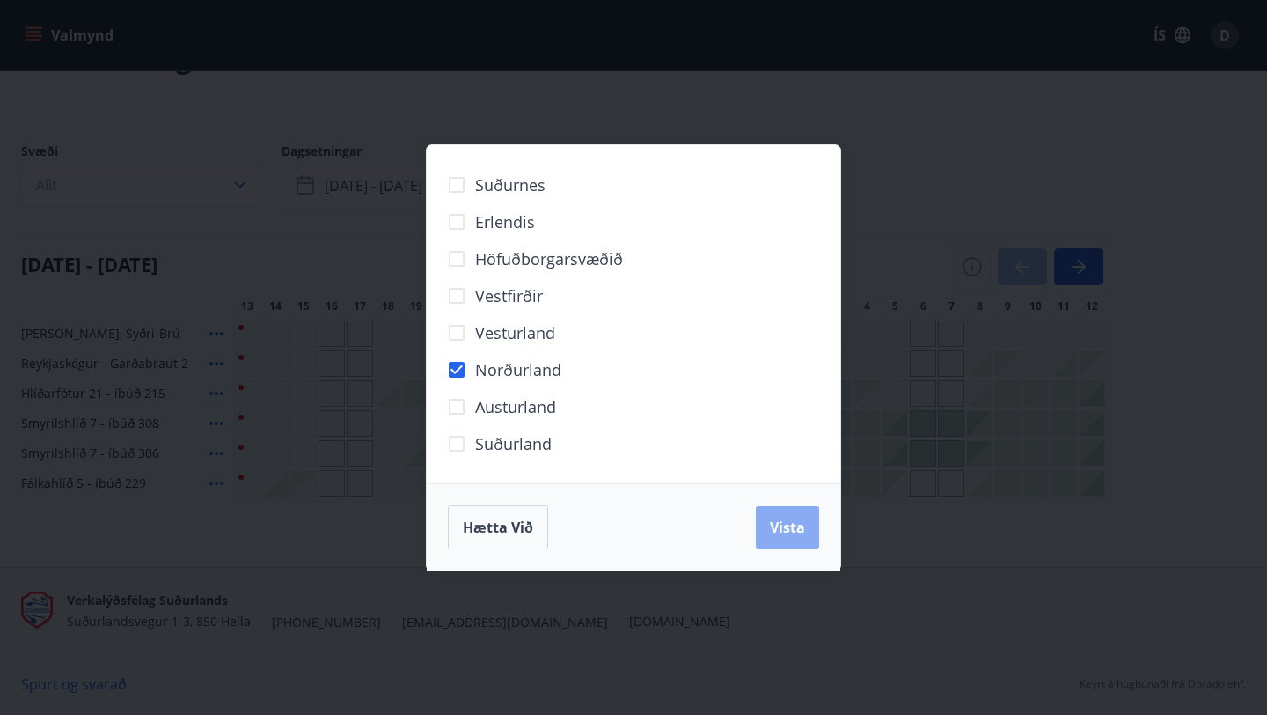
click at [789, 514] on button "Vista" at bounding box center [787, 527] width 63 height 42
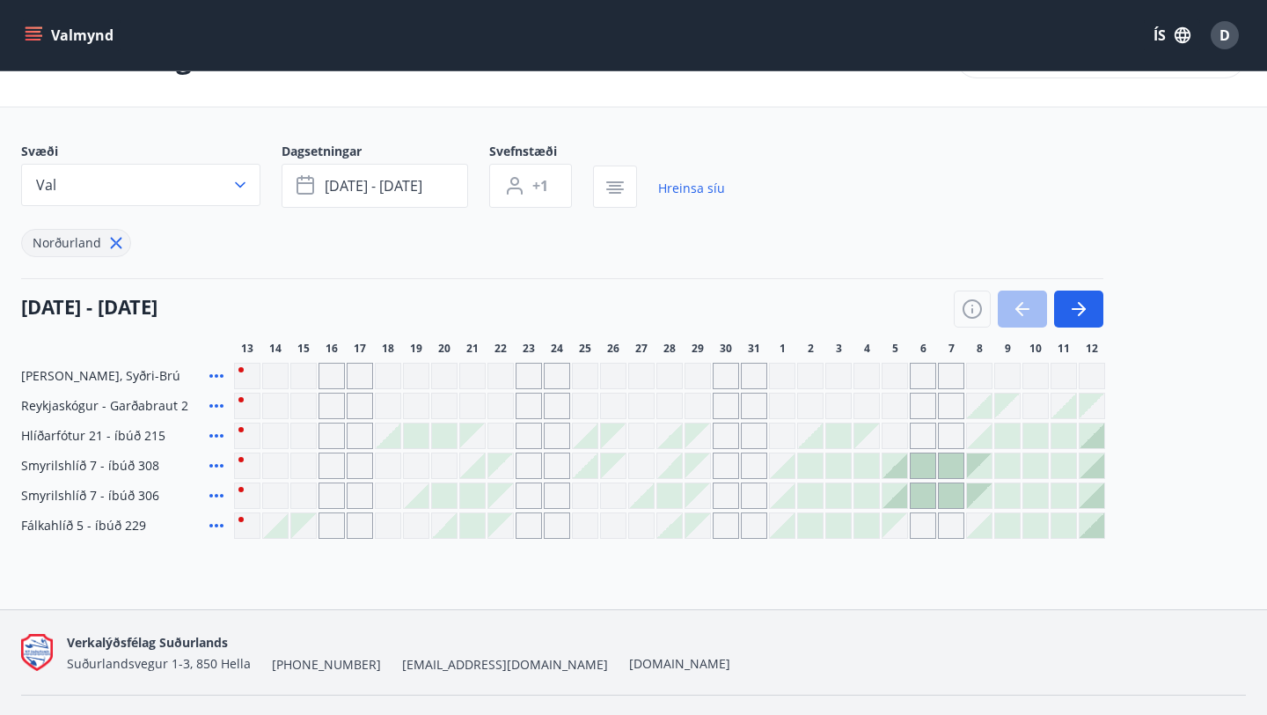
scroll to position [4, 0]
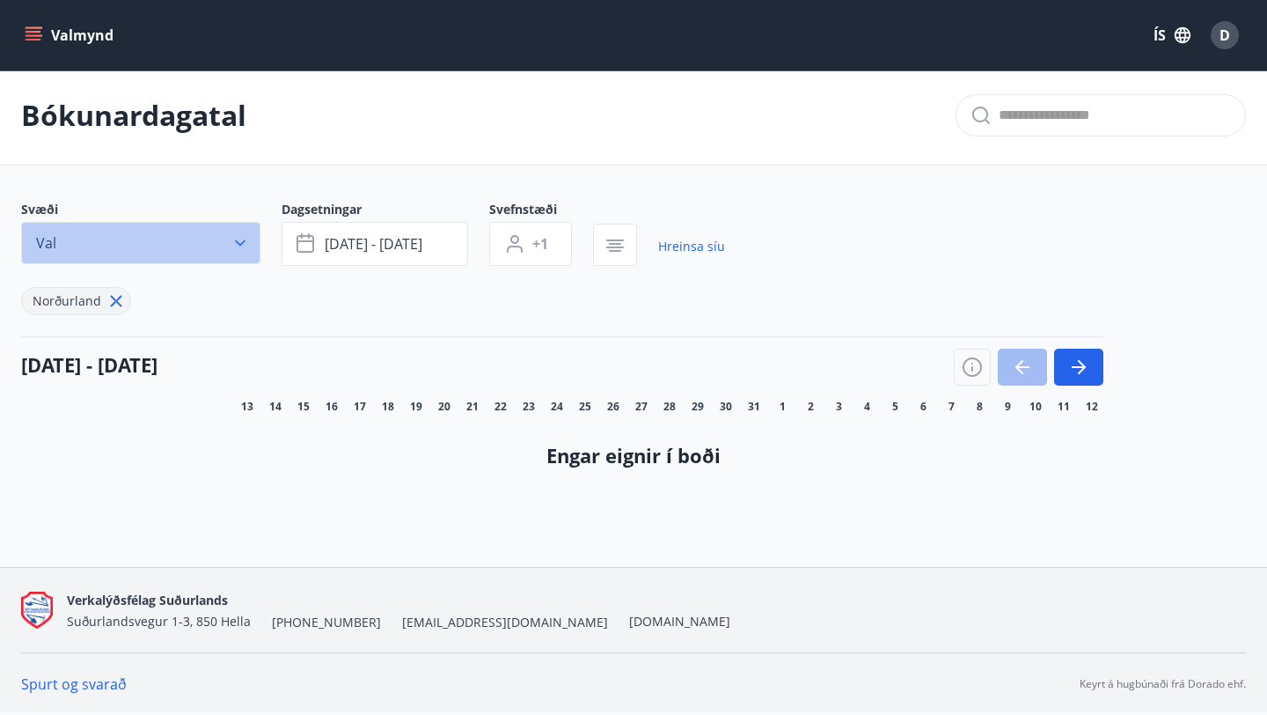
click at [204, 230] on button "Val" at bounding box center [140, 243] width 239 height 42
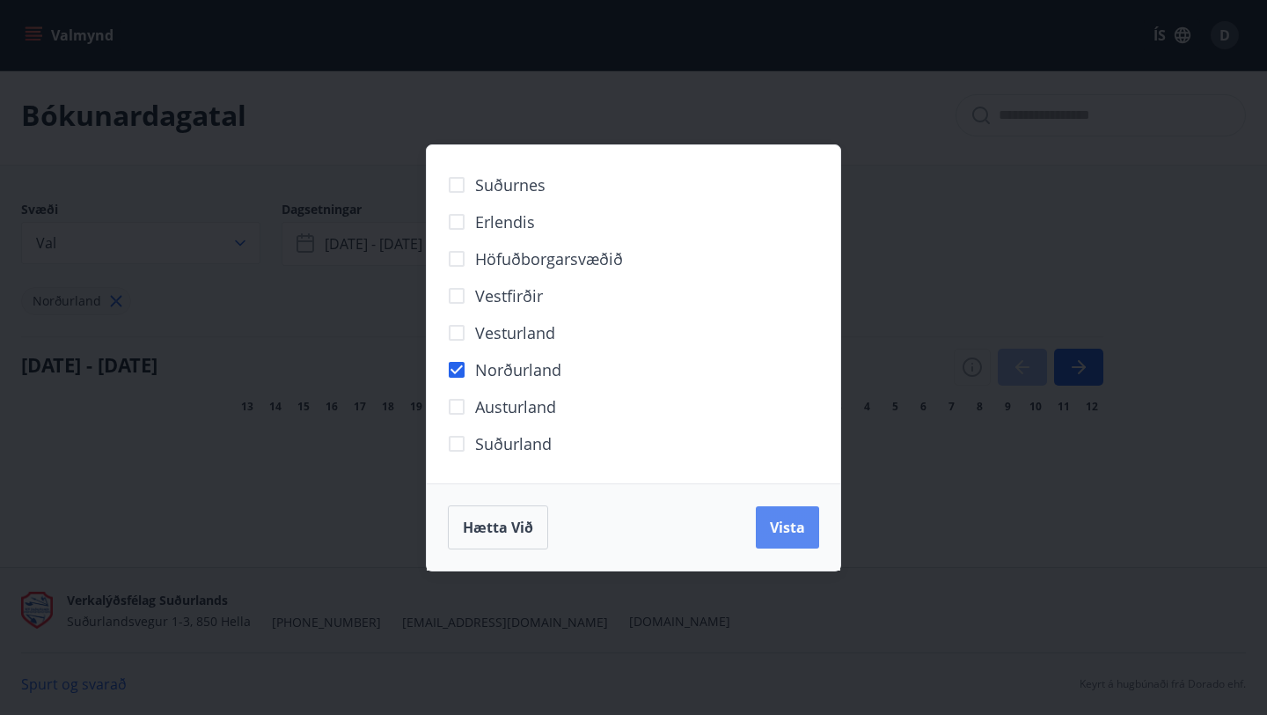
click at [785, 534] on span "Vista" at bounding box center [787, 526] width 35 height 19
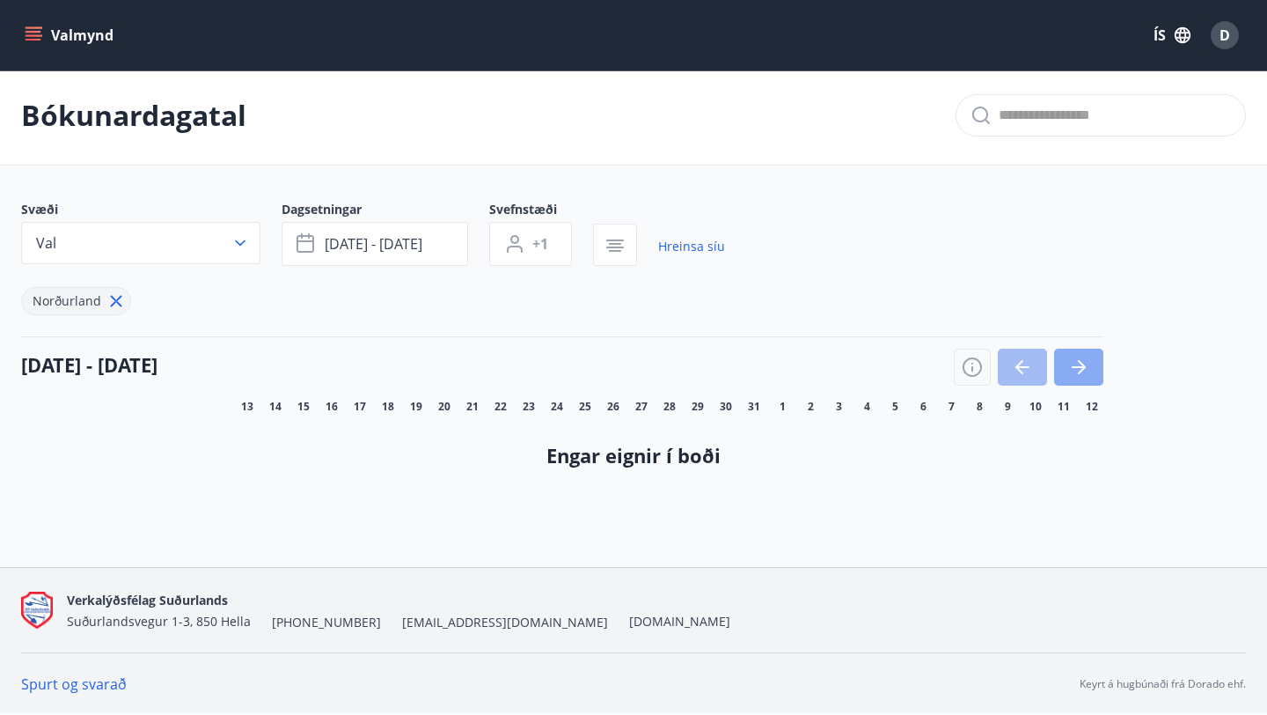
click at [1090, 364] on button "button" at bounding box center [1078, 367] width 49 height 37
click at [1090, 365] on button "button" at bounding box center [1078, 367] width 49 height 37
click at [1091, 365] on button "button" at bounding box center [1078, 367] width 49 height 37
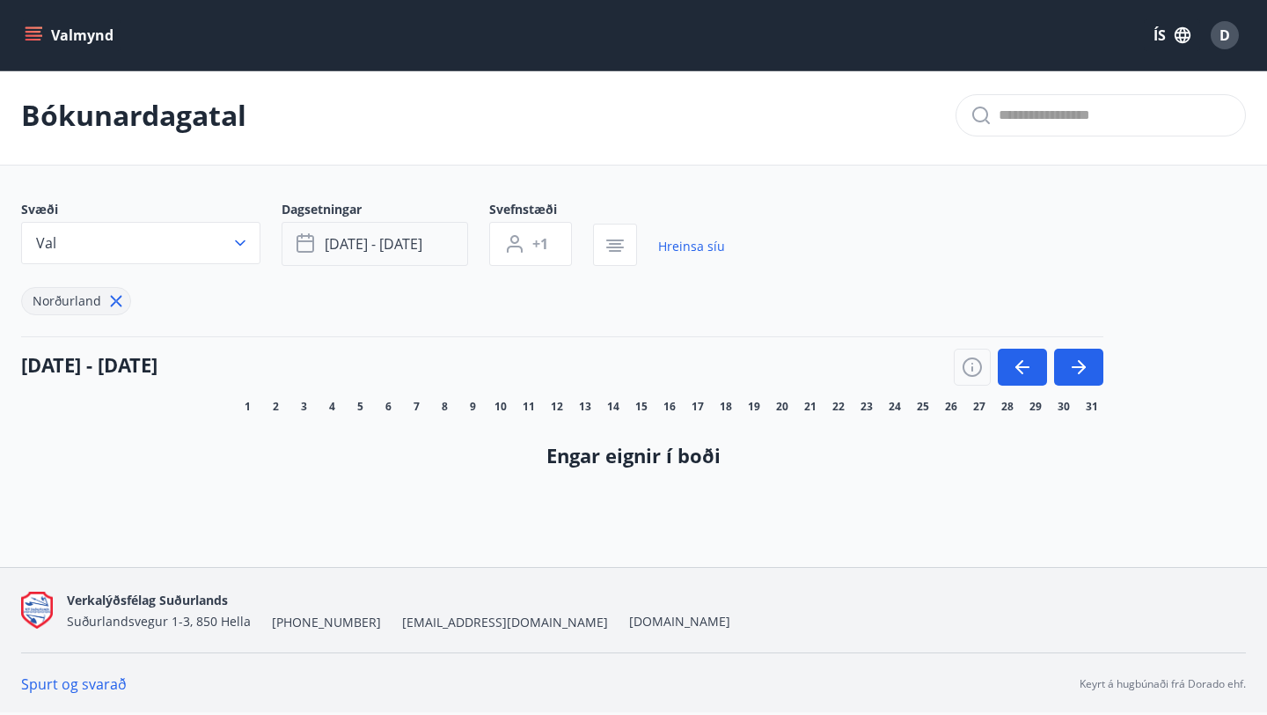
click at [360, 243] on span "okt 19 - okt 24" at bounding box center [374, 243] width 98 height 19
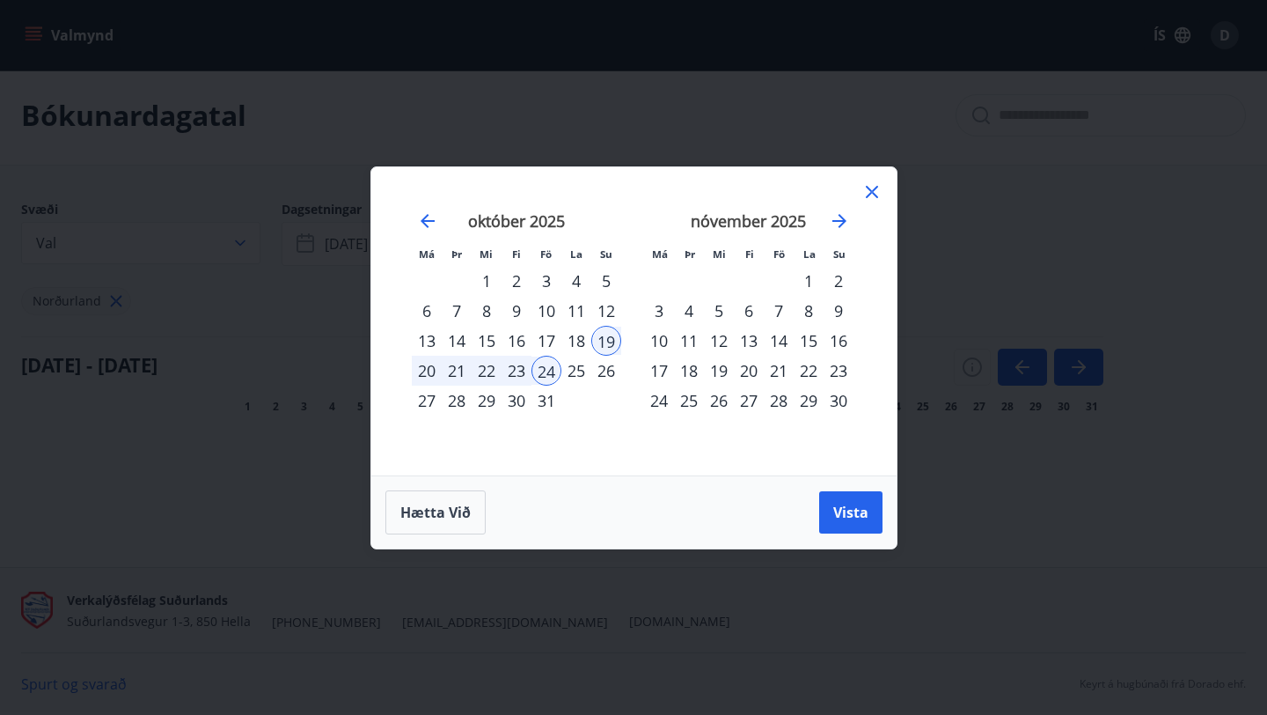
click at [435, 542] on div "Hætta við Vista" at bounding box center [633, 511] width 525 height 73
click at [436, 482] on div "Hætta við Vista" at bounding box center [633, 511] width 525 height 73
click at [438, 517] on span "Hætta við" at bounding box center [435, 512] width 70 height 19
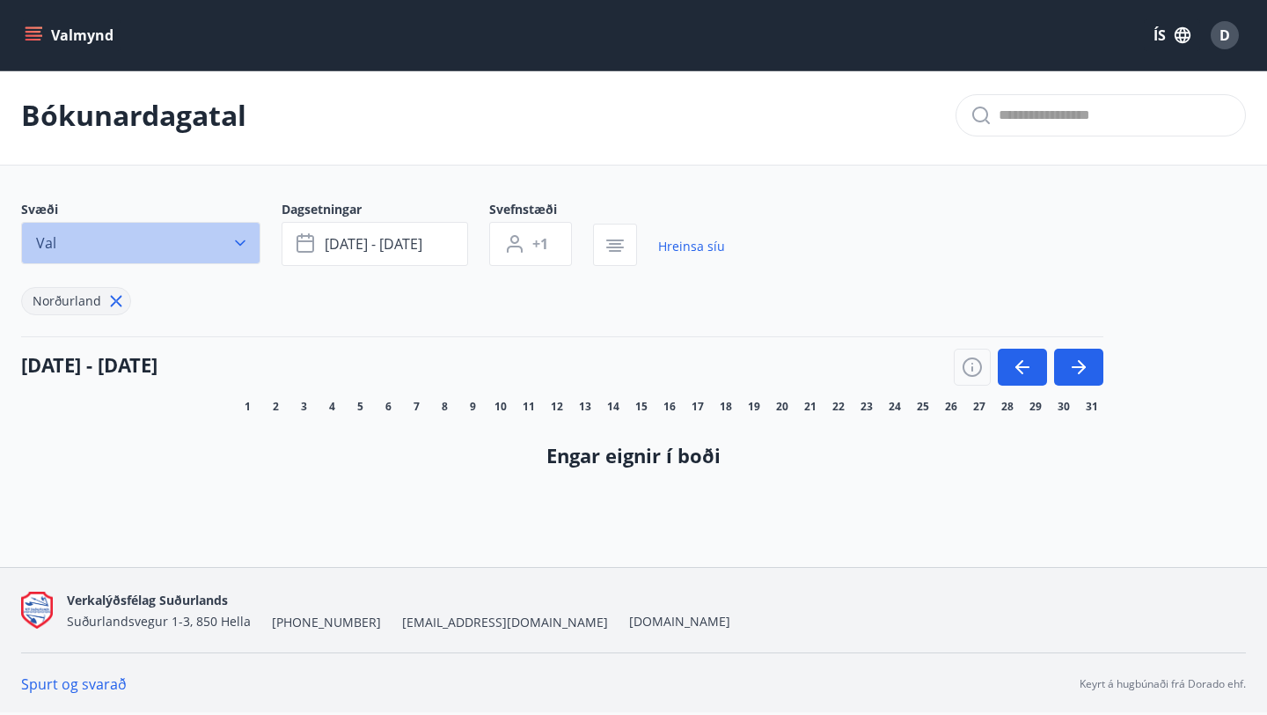
click at [244, 250] on icon "button" at bounding box center [240, 243] width 18 height 18
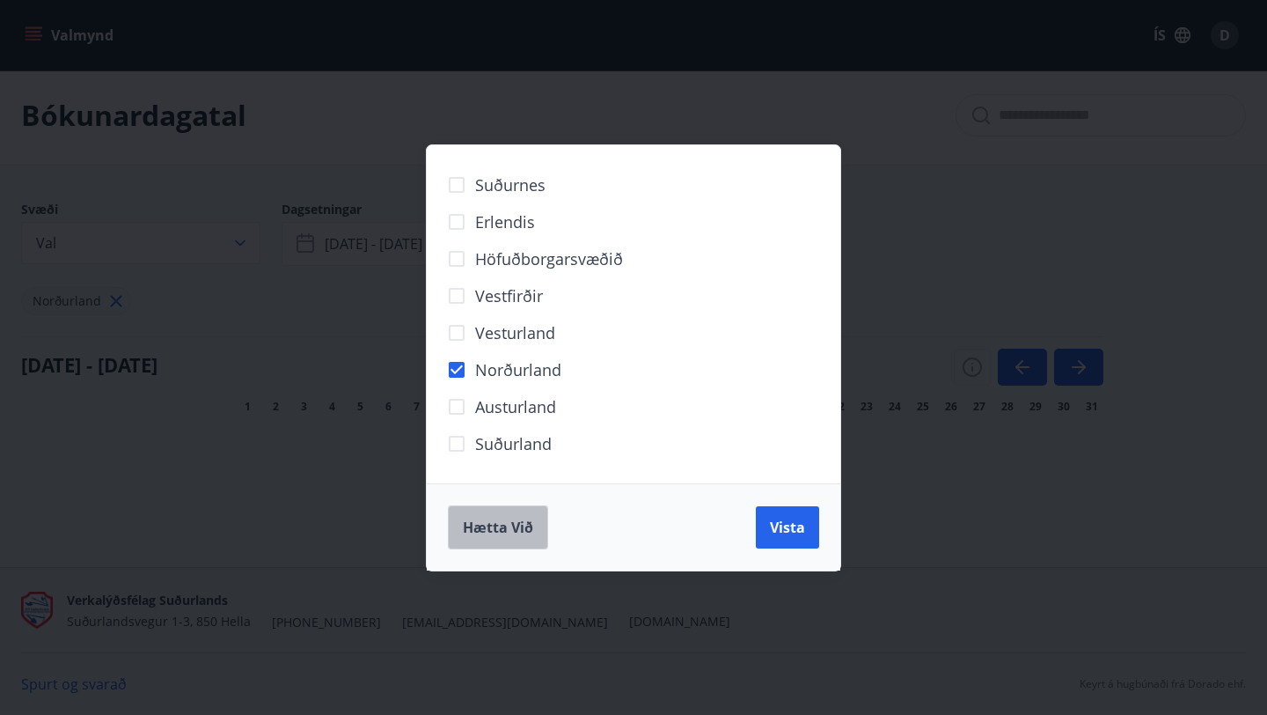
click at [486, 520] on span "Hætta við" at bounding box center [498, 526] width 70 height 19
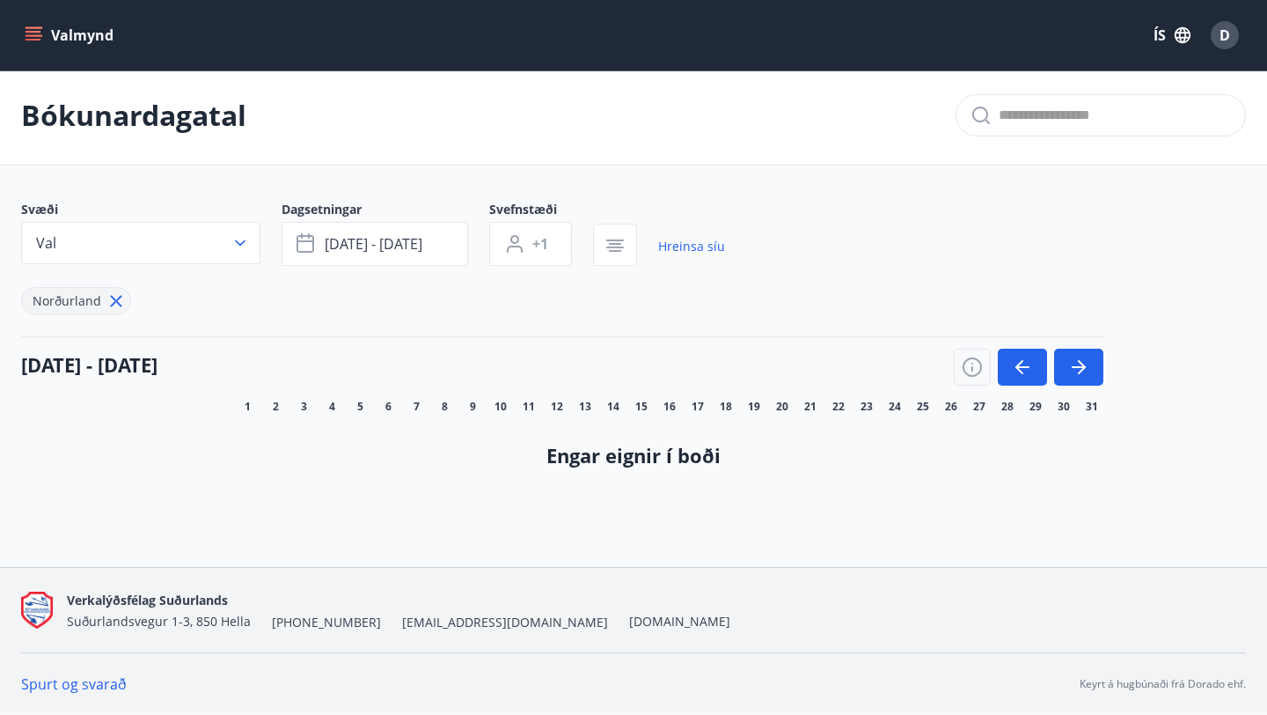
click at [26, 40] on icon "menu" at bounding box center [34, 40] width 16 height 2
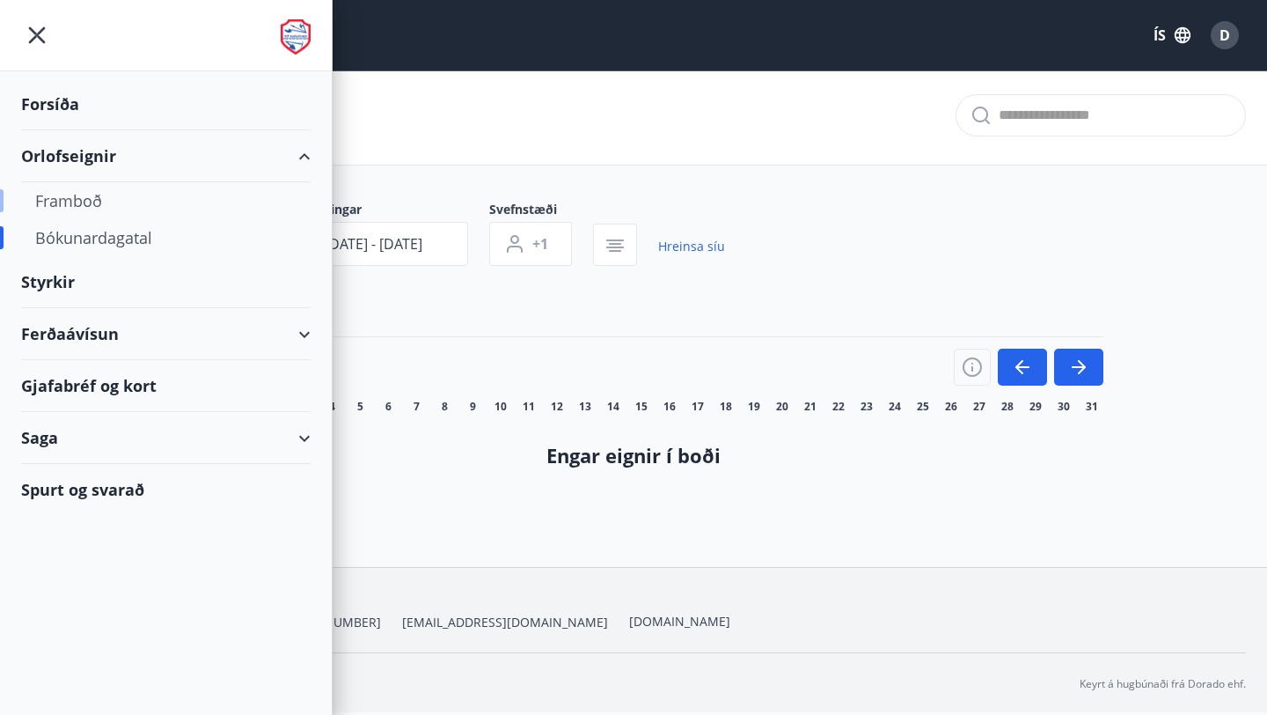
click at [93, 198] on div "Framboð" at bounding box center [165, 200] width 261 height 37
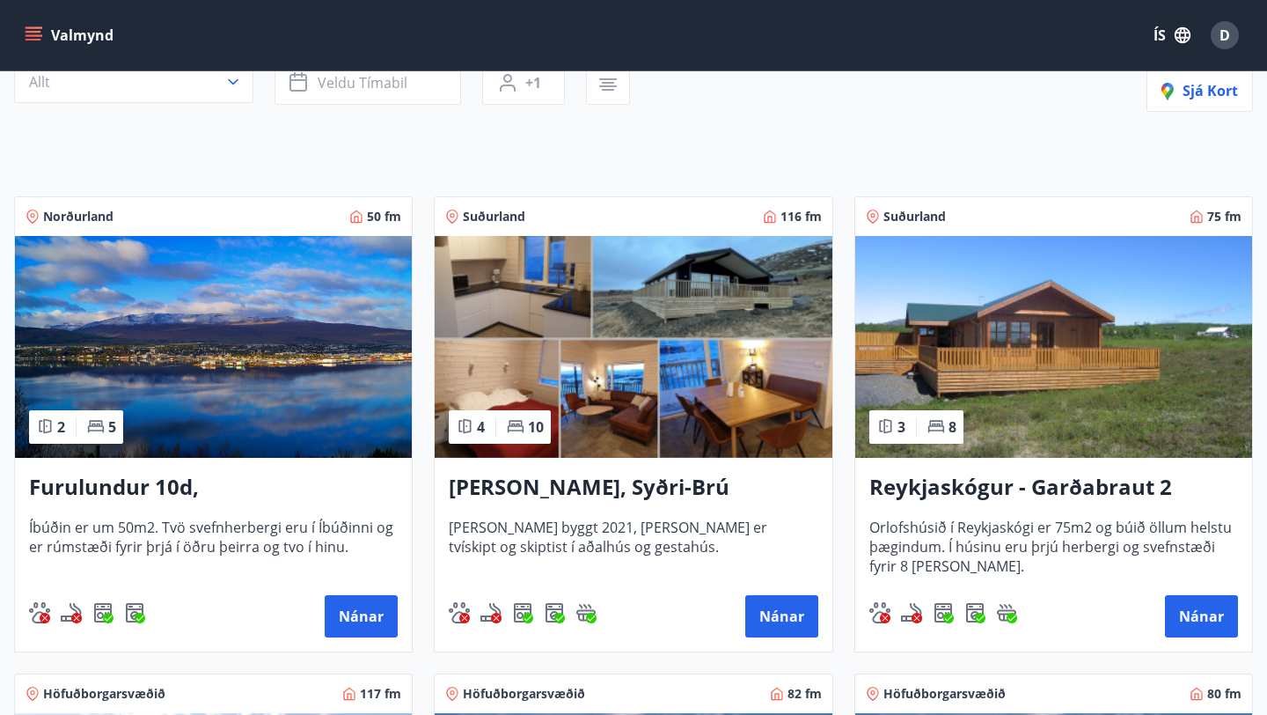
click at [222, 484] on h3 "Furulundur 10d, Akureyri" at bounding box center [213, 488] width 369 height 32
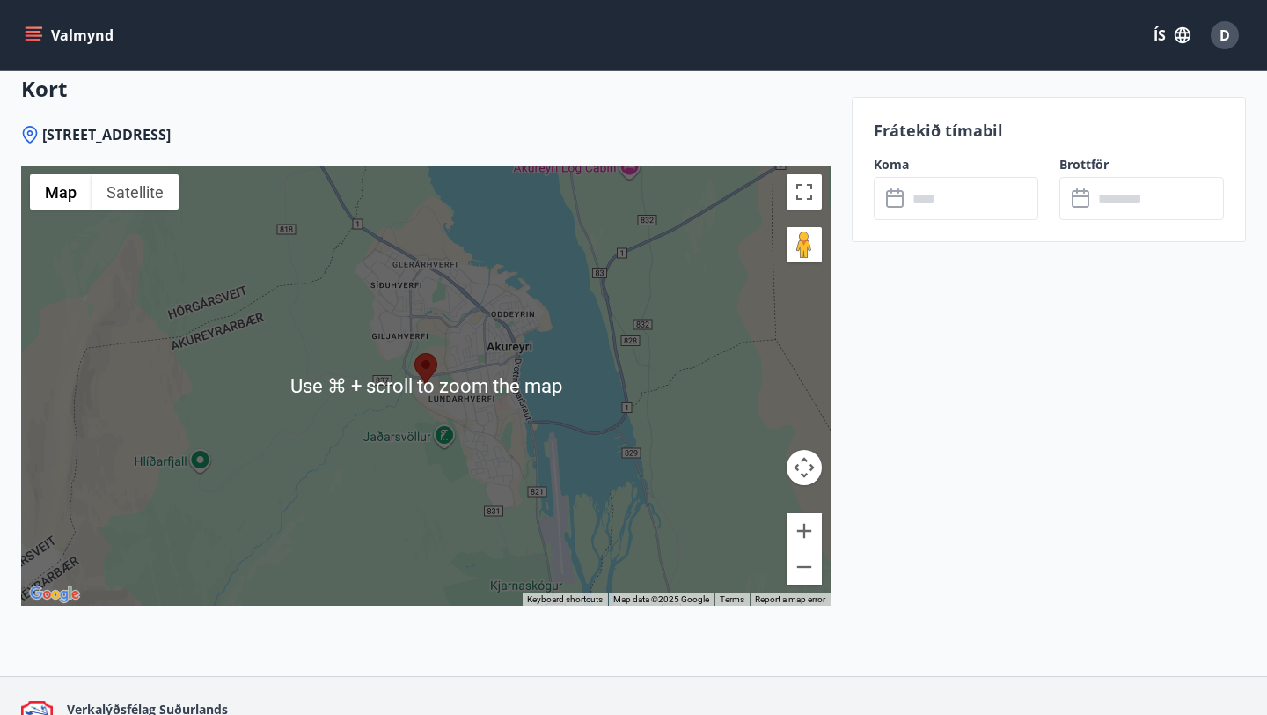
scroll to position [1793, 0]
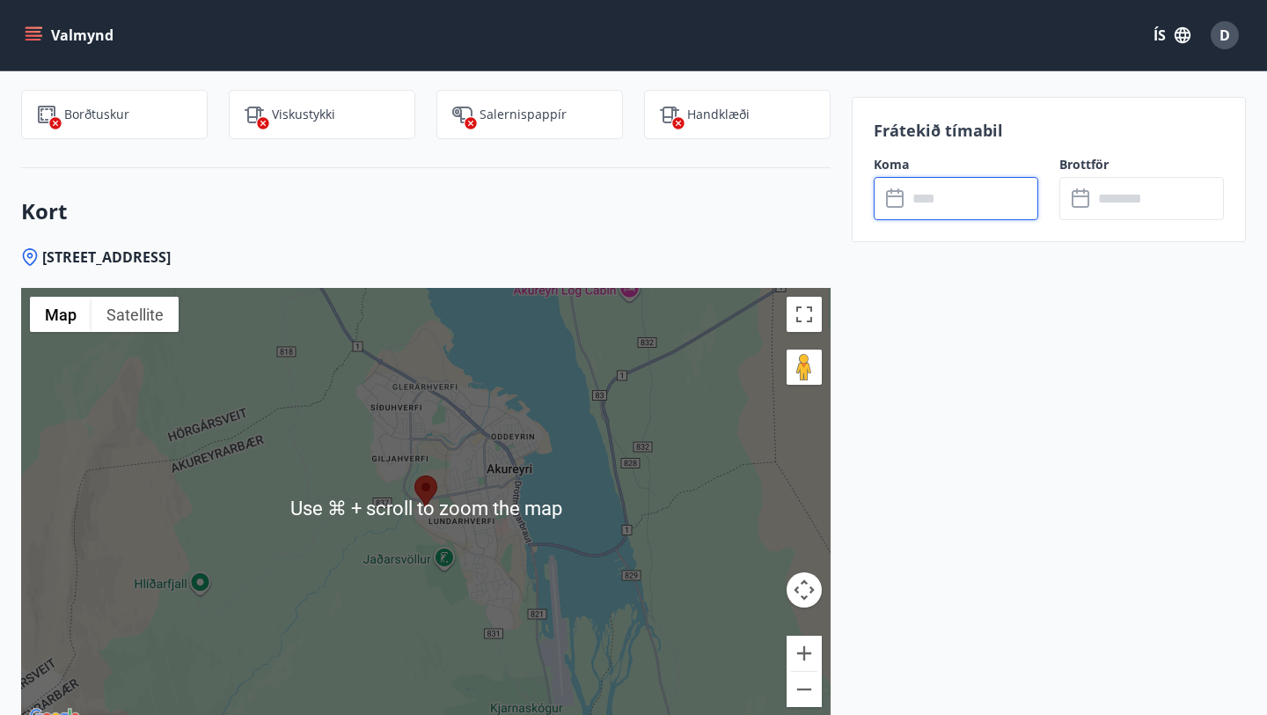
click at [944, 200] on input "text" at bounding box center [972, 198] width 131 height 43
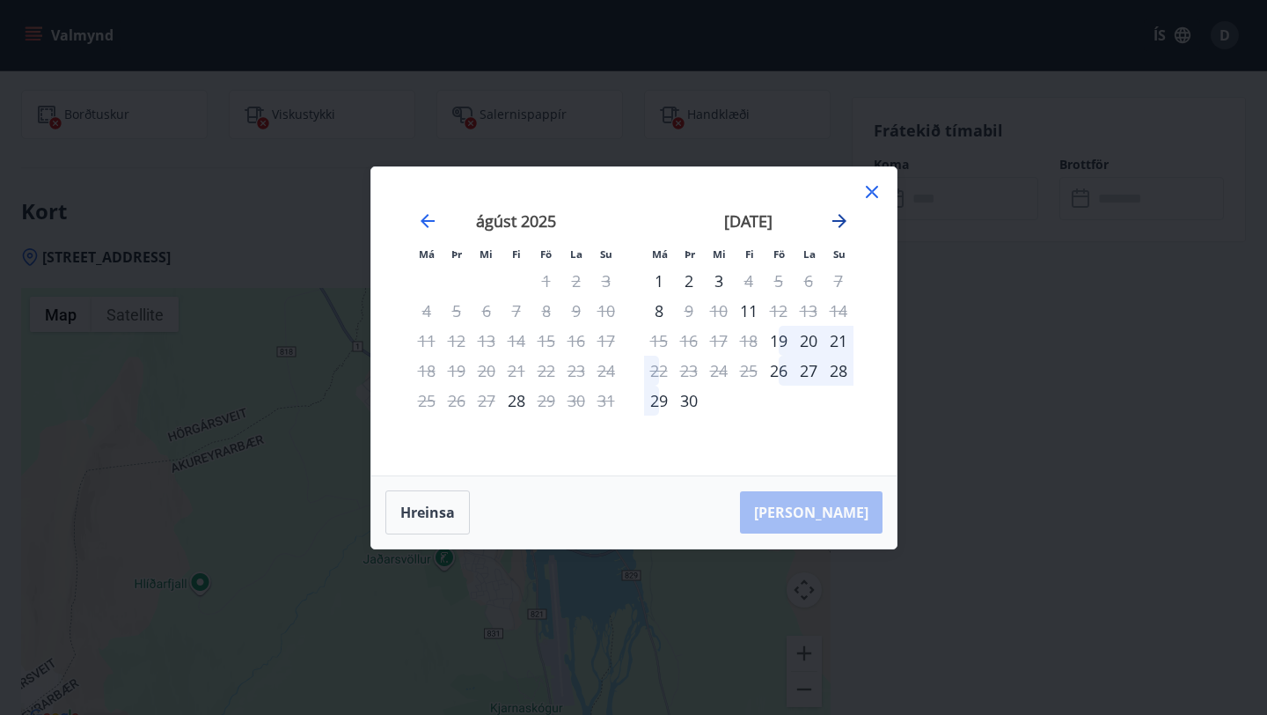
click at [838, 211] on icon "Move forward to switch to the next month." at bounding box center [839, 220] width 21 height 21
